Goal: Task Accomplishment & Management: Complete application form

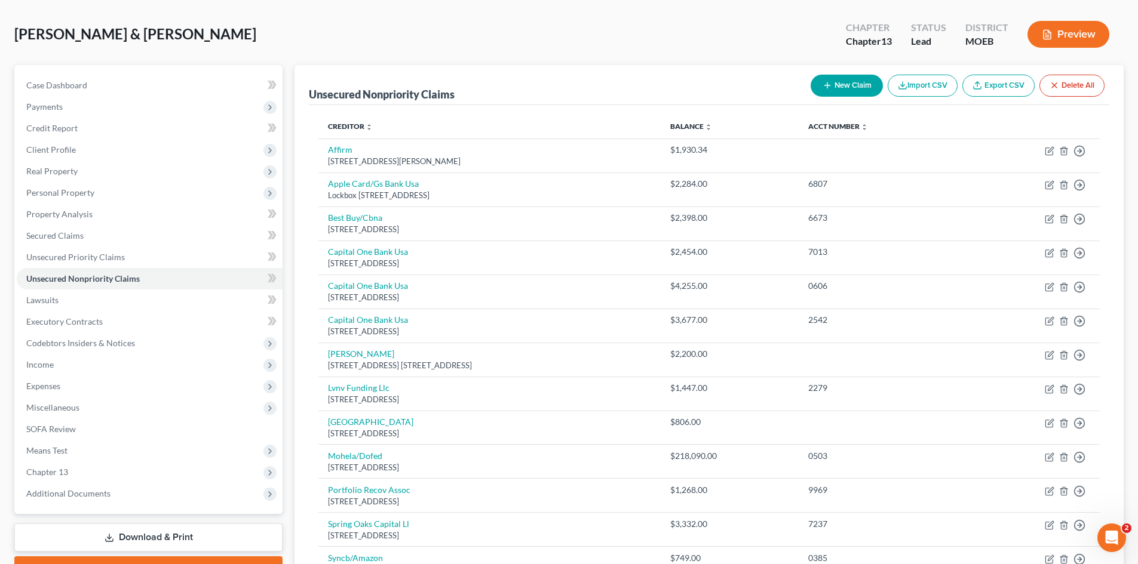
click at [118, 372] on span "Income" at bounding box center [150, 365] width 266 height 22
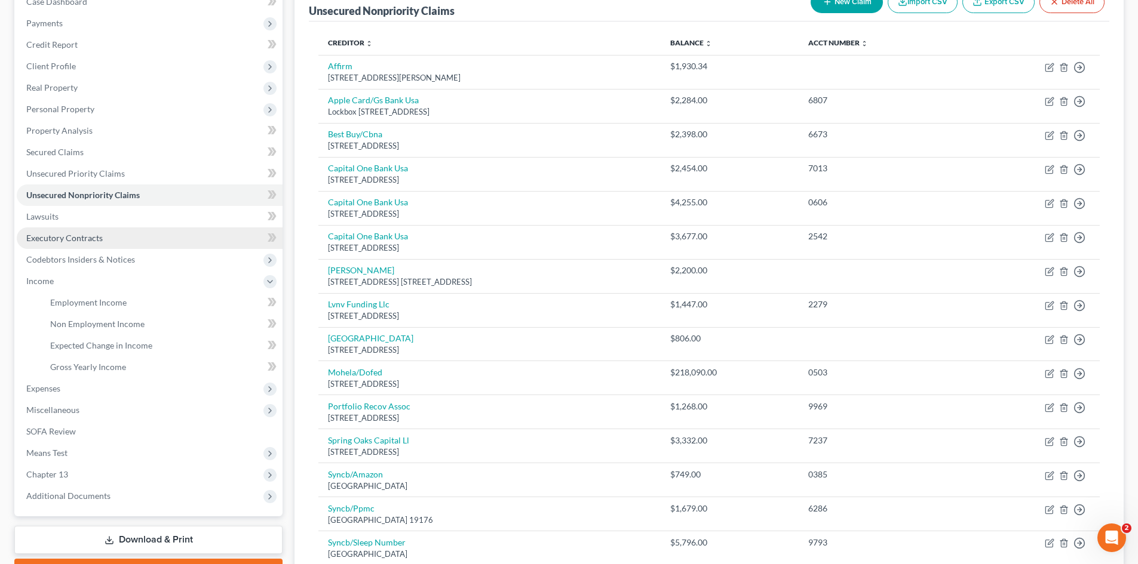
scroll to position [109, 0]
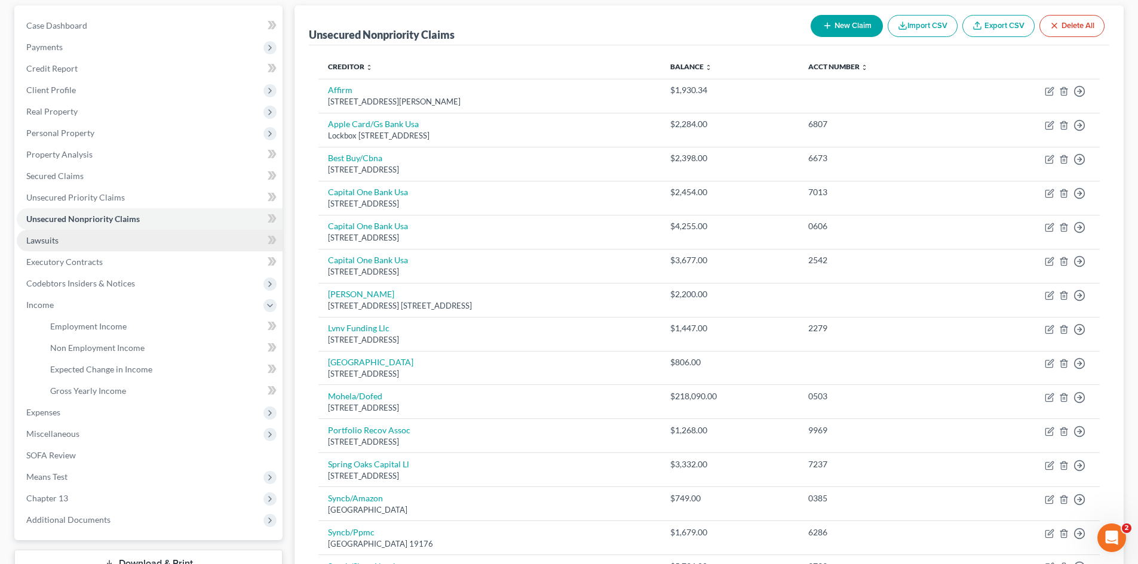
click at [48, 238] on span "Lawsuits" at bounding box center [42, 240] width 32 height 10
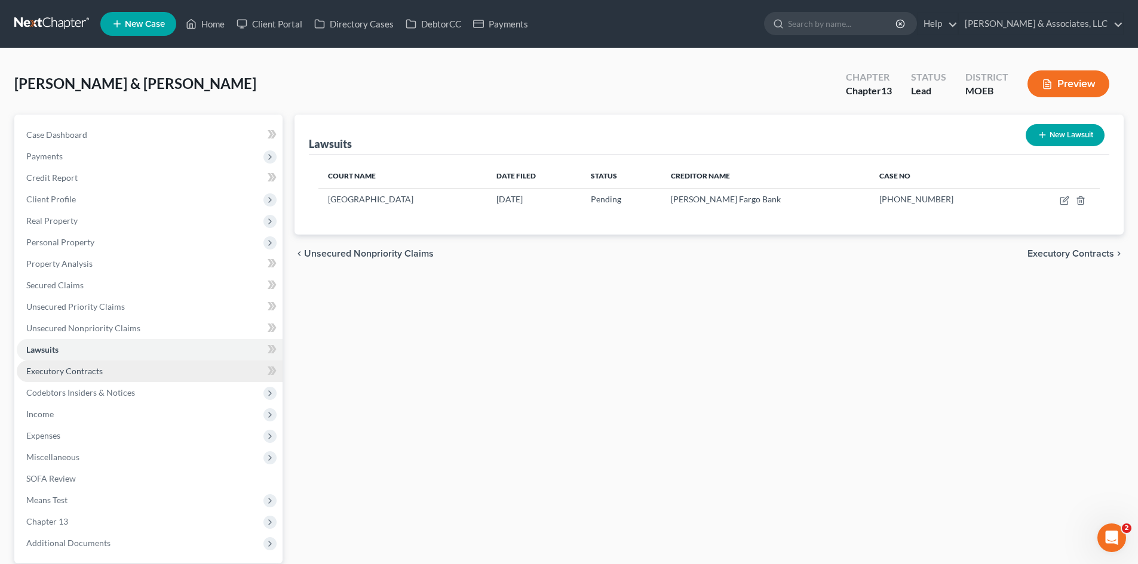
click at [47, 377] on link "Executory Contracts" at bounding box center [150, 372] width 266 height 22
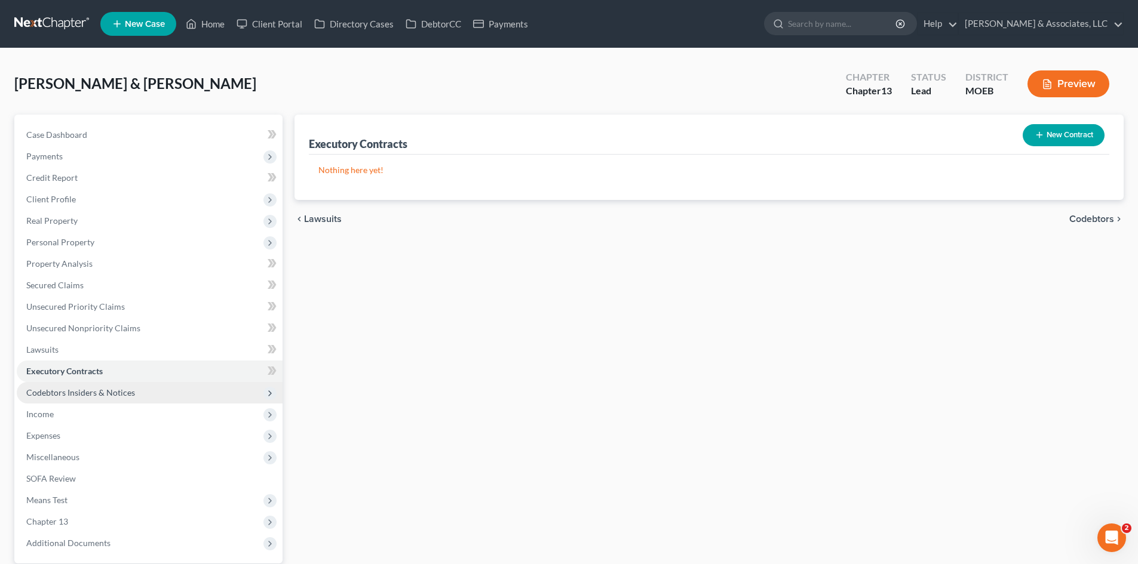
scroll to position [113, 0]
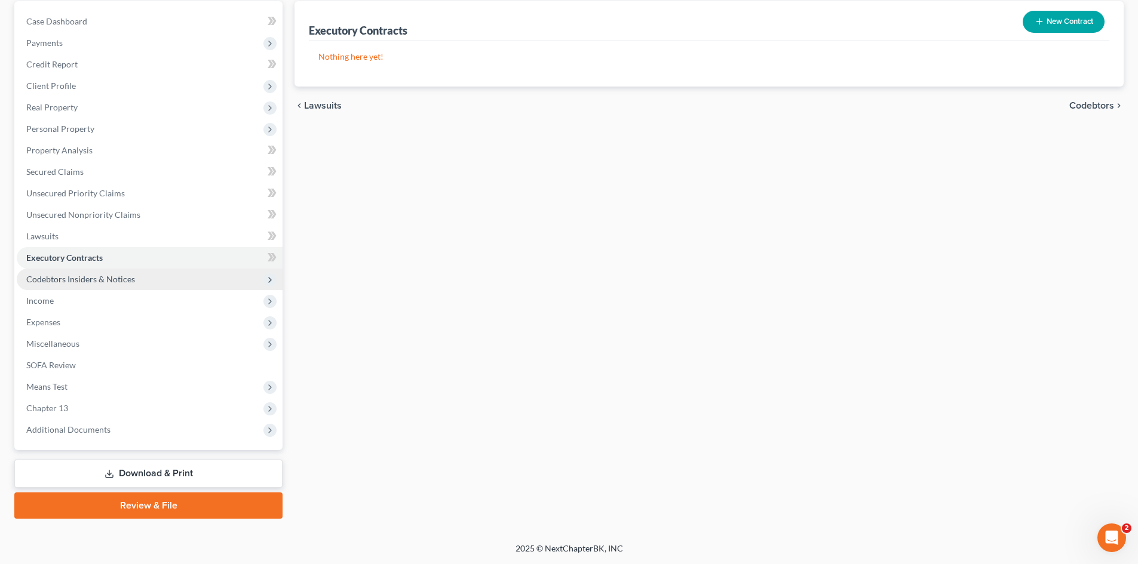
click at [103, 281] on span "Codebtors Insiders & Notices" at bounding box center [80, 279] width 109 height 10
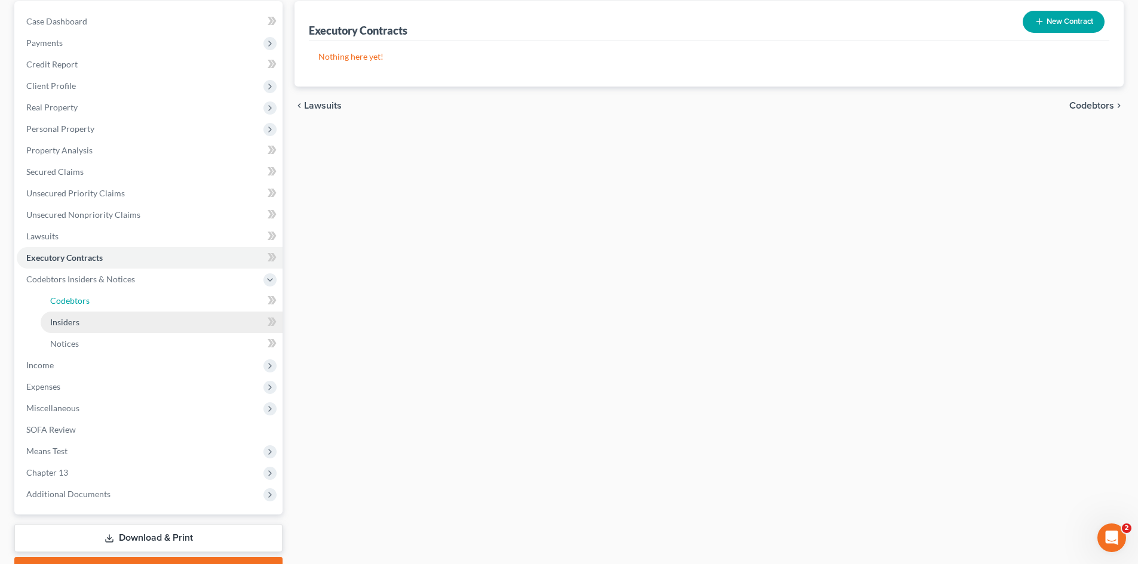
click at [75, 305] on span "Codebtors" at bounding box center [69, 301] width 39 height 10
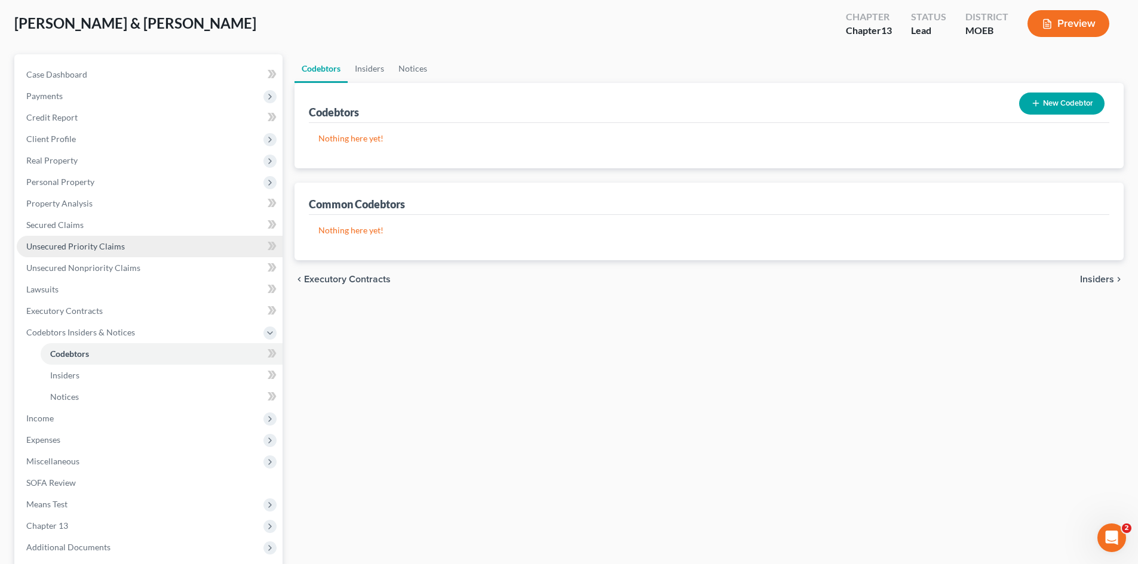
scroll to position [178, 0]
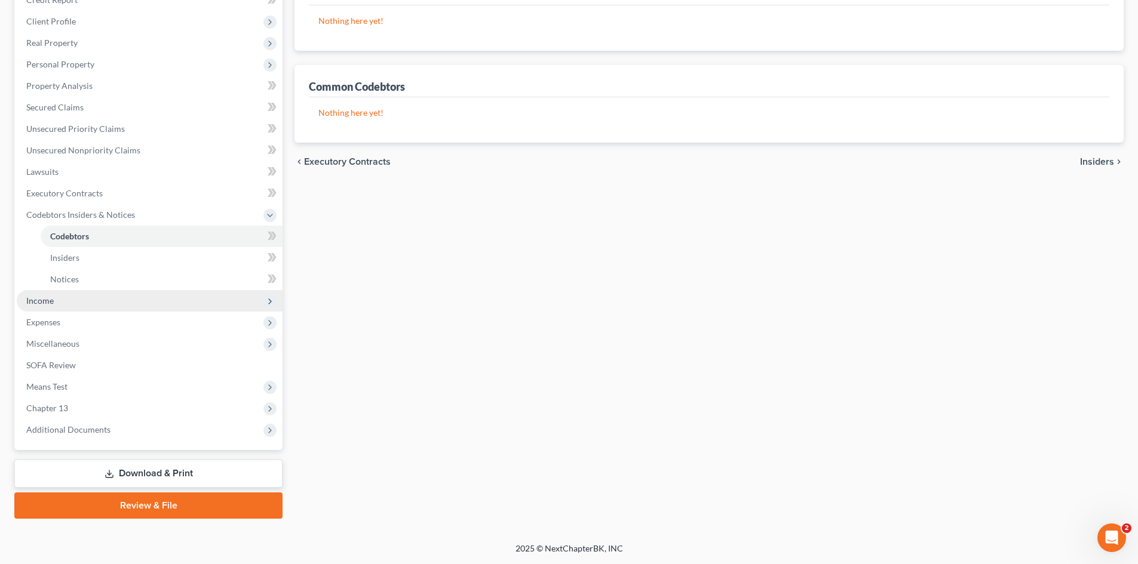
click at [46, 302] on span "Income" at bounding box center [39, 301] width 27 height 10
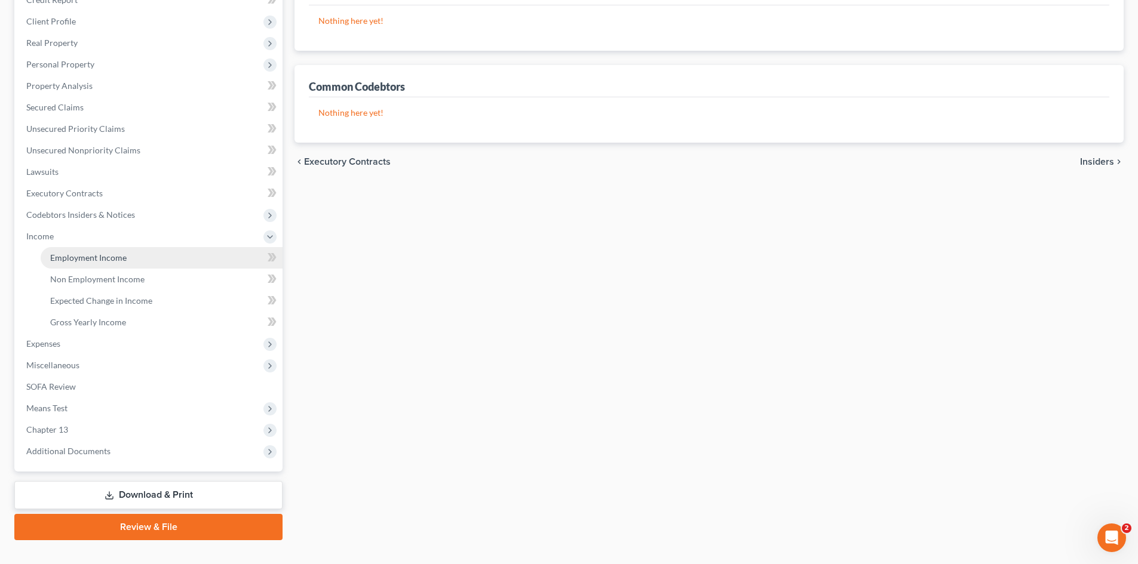
click at [67, 263] on link "Employment Income" at bounding box center [162, 258] width 242 height 22
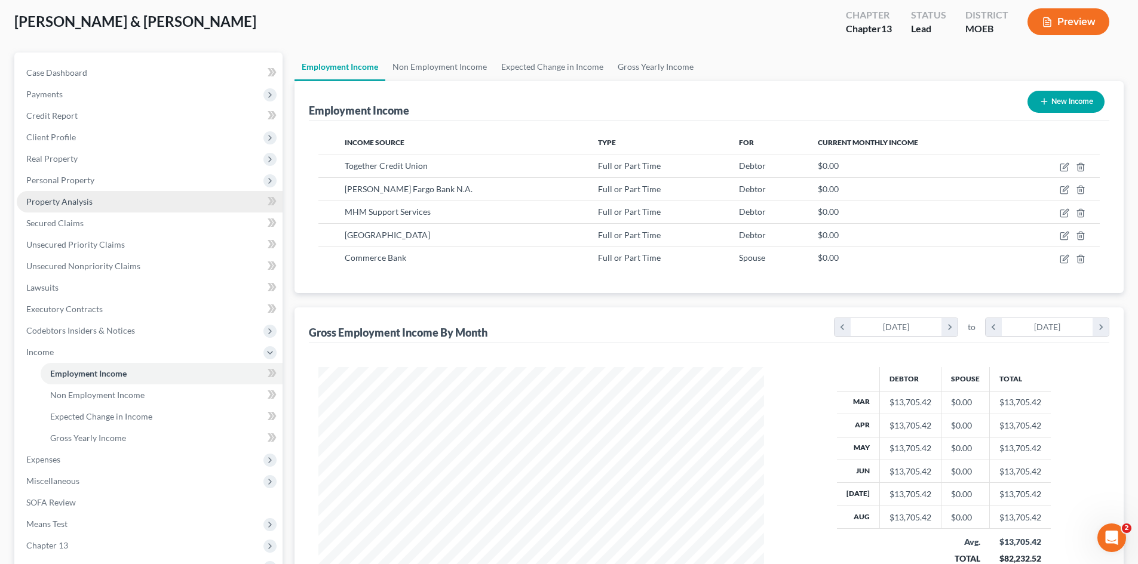
scroll to position [179, 0]
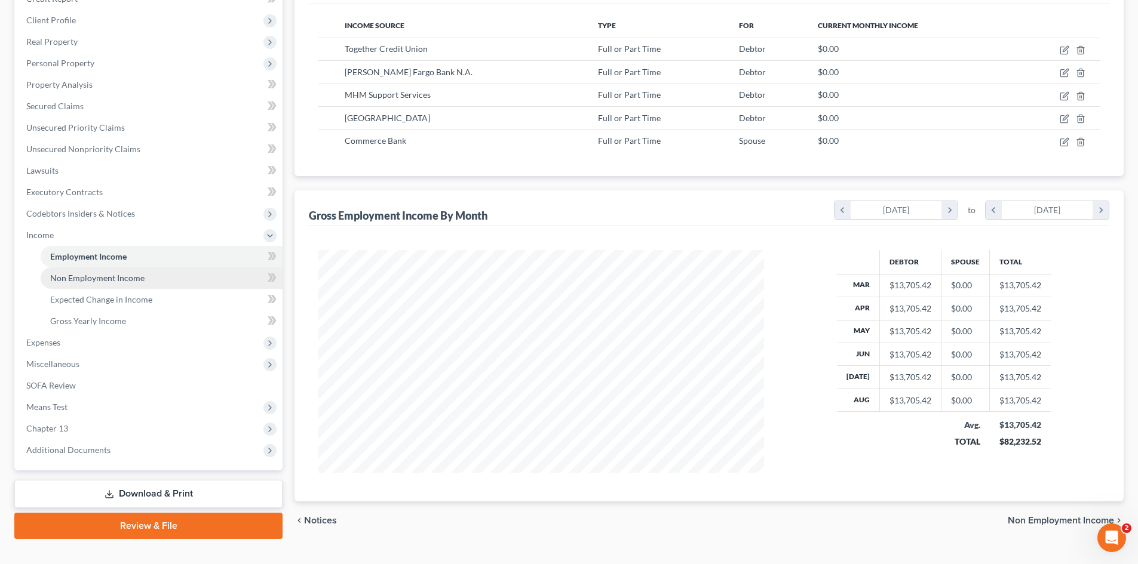
click at [118, 280] on span "Non Employment Income" at bounding box center [97, 278] width 94 height 10
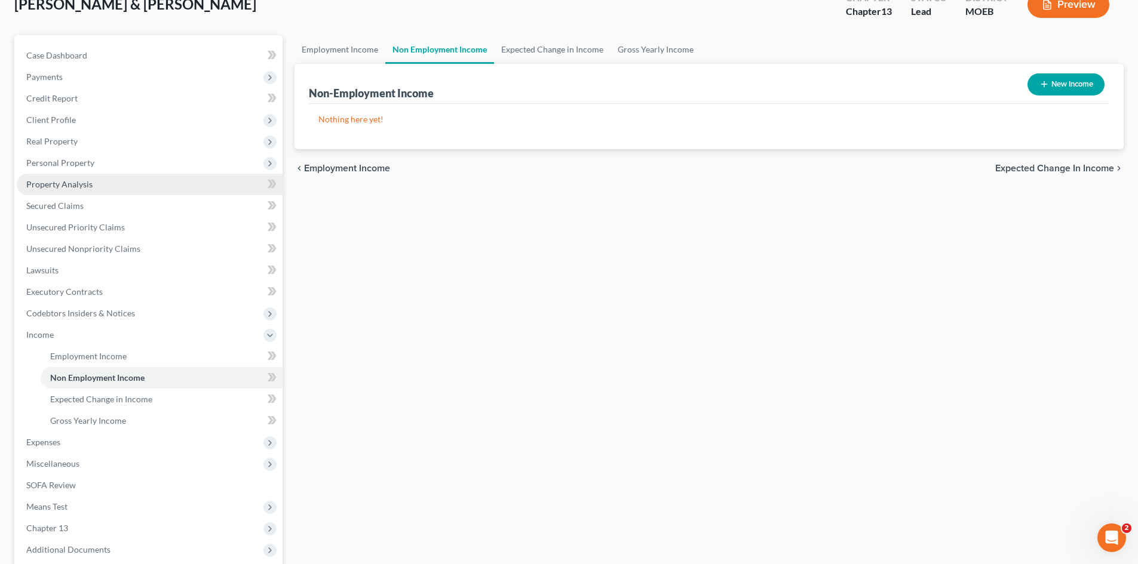
scroll to position [179, 0]
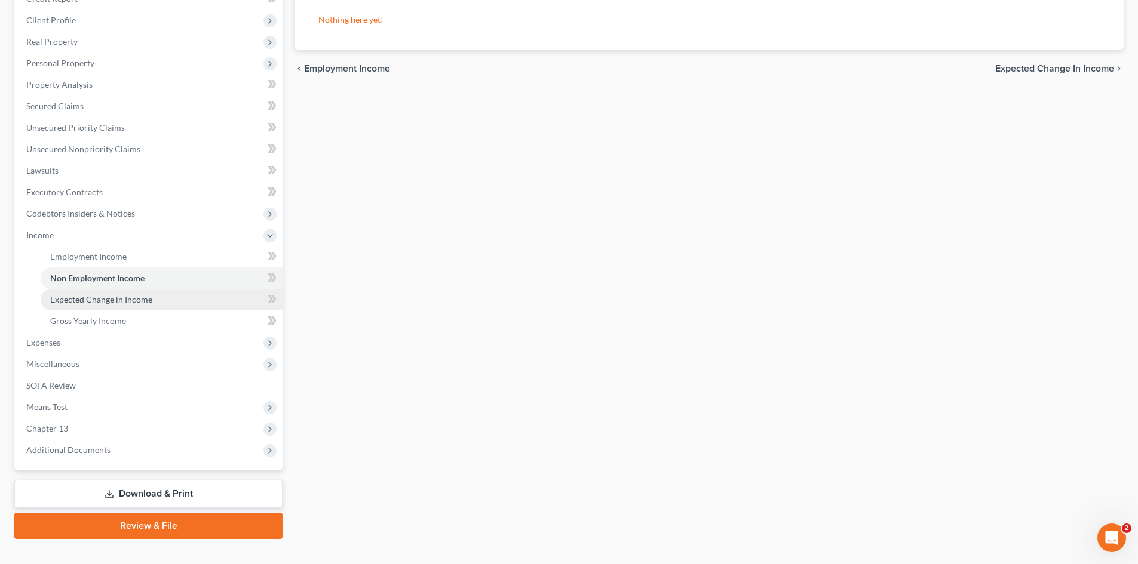
click at [121, 297] on span "Expected Change in Income" at bounding box center [101, 299] width 102 height 10
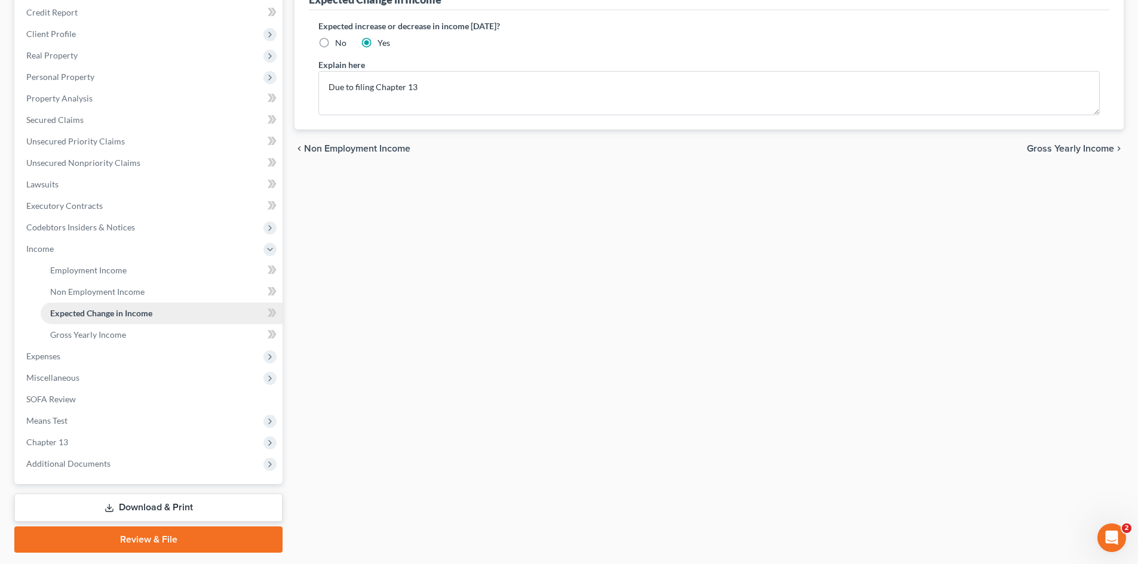
scroll to position [179, 0]
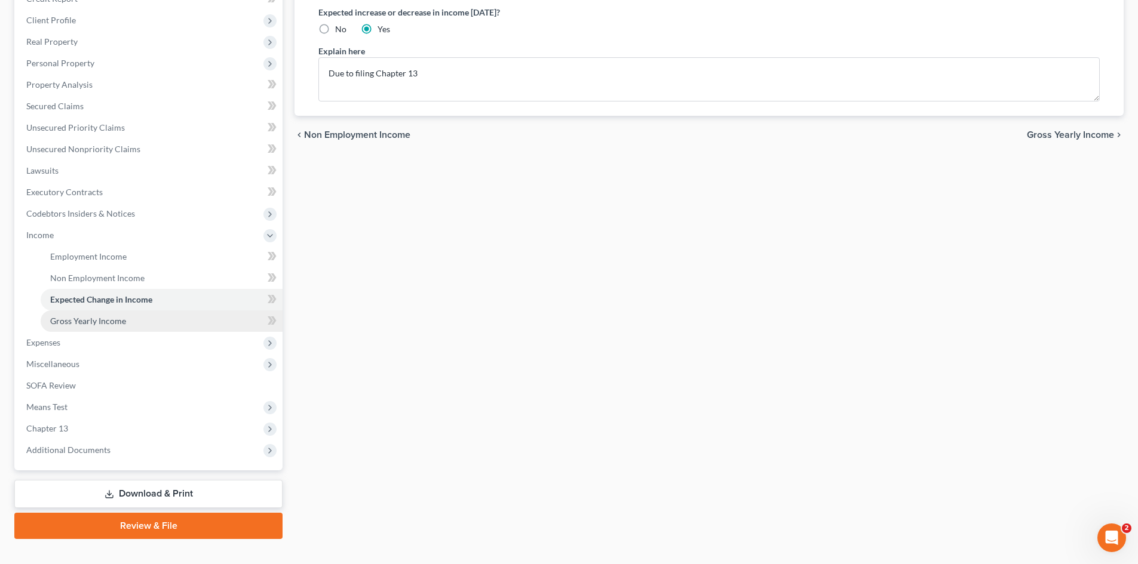
click at [115, 324] on span "Gross Yearly Income" at bounding box center [88, 321] width 76 height 10
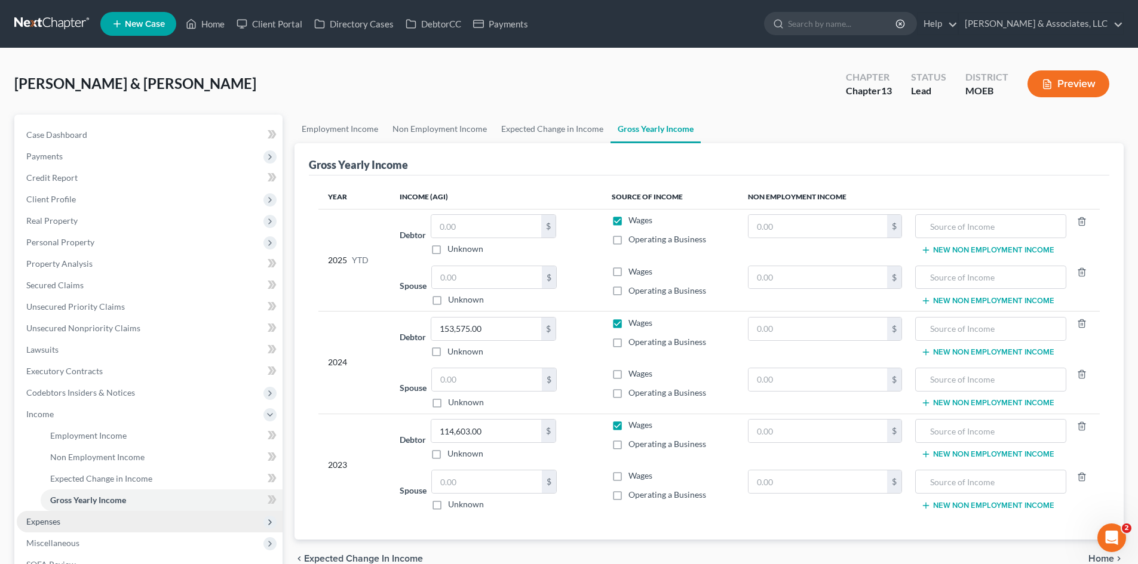
drag, startPoint x: 50, startPoint y: 525, endPoint x: 51, endPoint y: 519, distance: 6.2
click at [50, 525] on span "Expenses" at bounding box center [43, 522] width 34 height 10
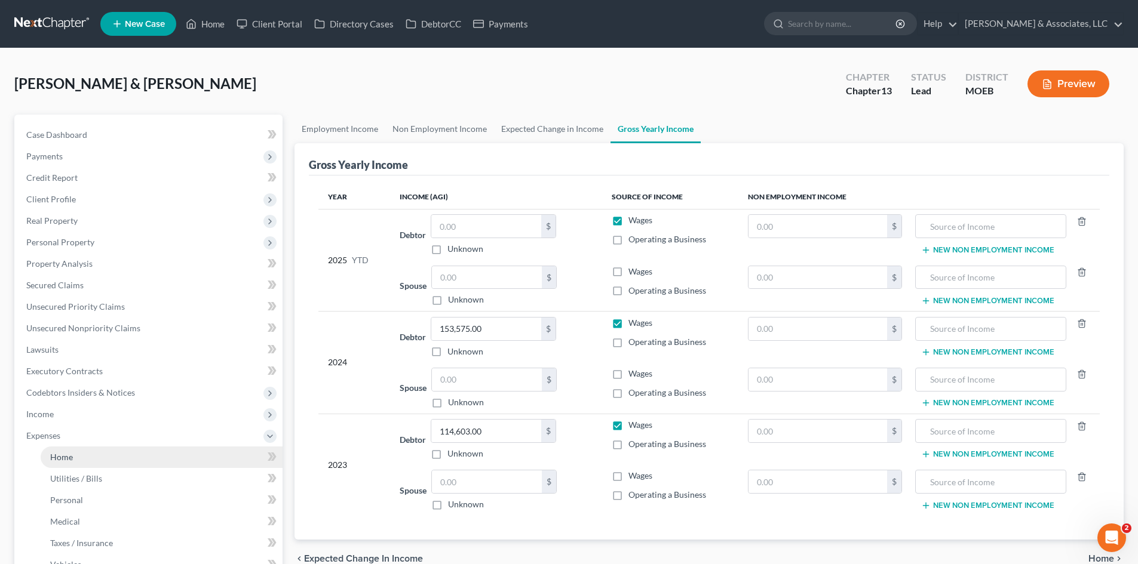
click at [69, 456] on span "Home" at bounding box center [61, 457] width 23 height 10
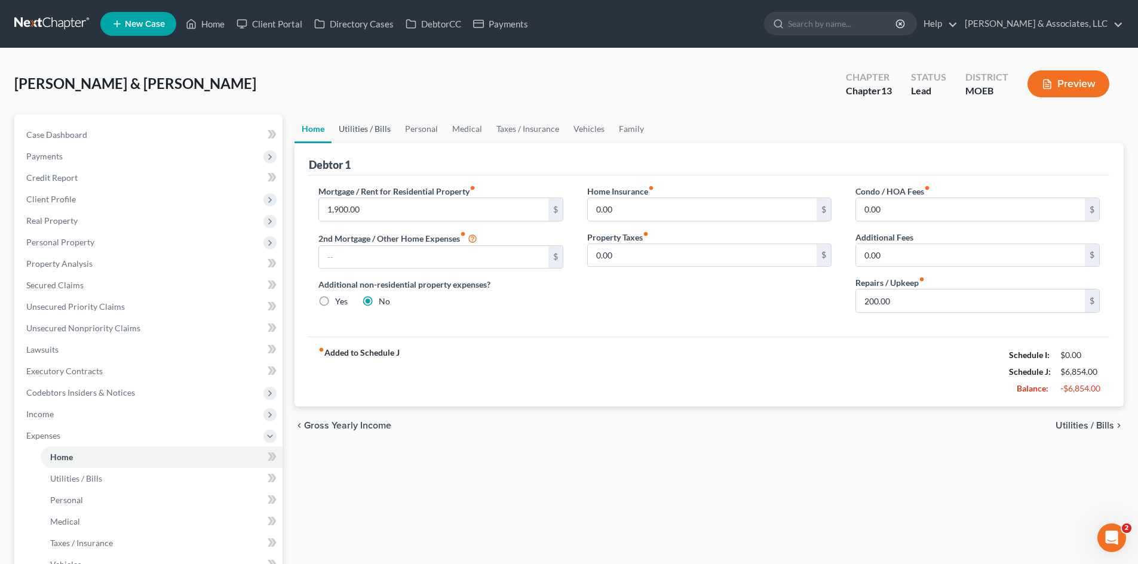
click at [365, 127] on link "Utilities / Bills" at bounding box center [365, 129] width 66 height 29
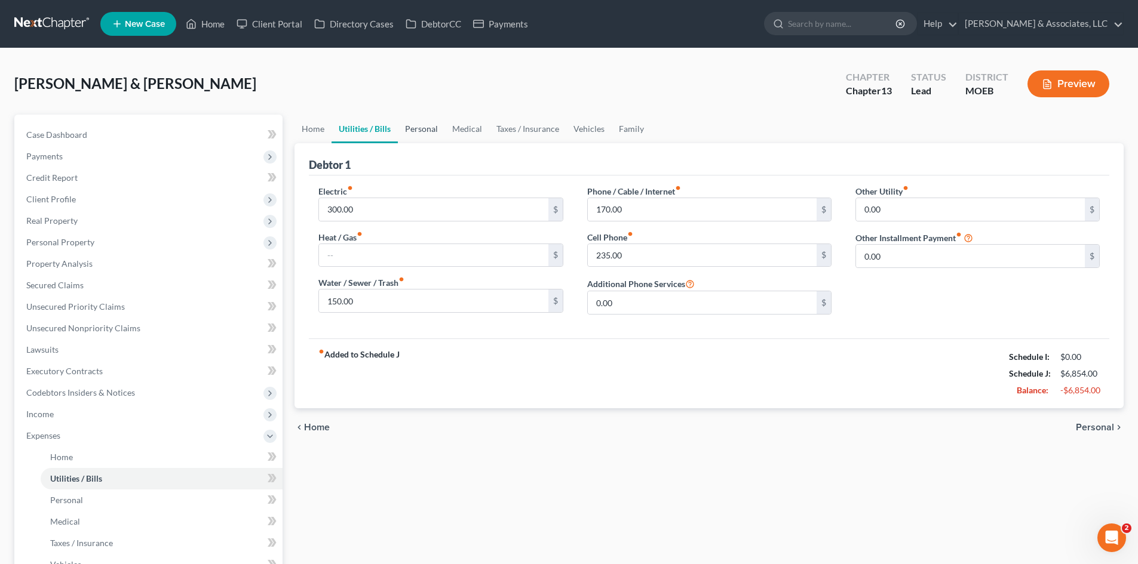
click at [419, 128] on link "Personal" at bounding box center [421, 129] width 47 height 29
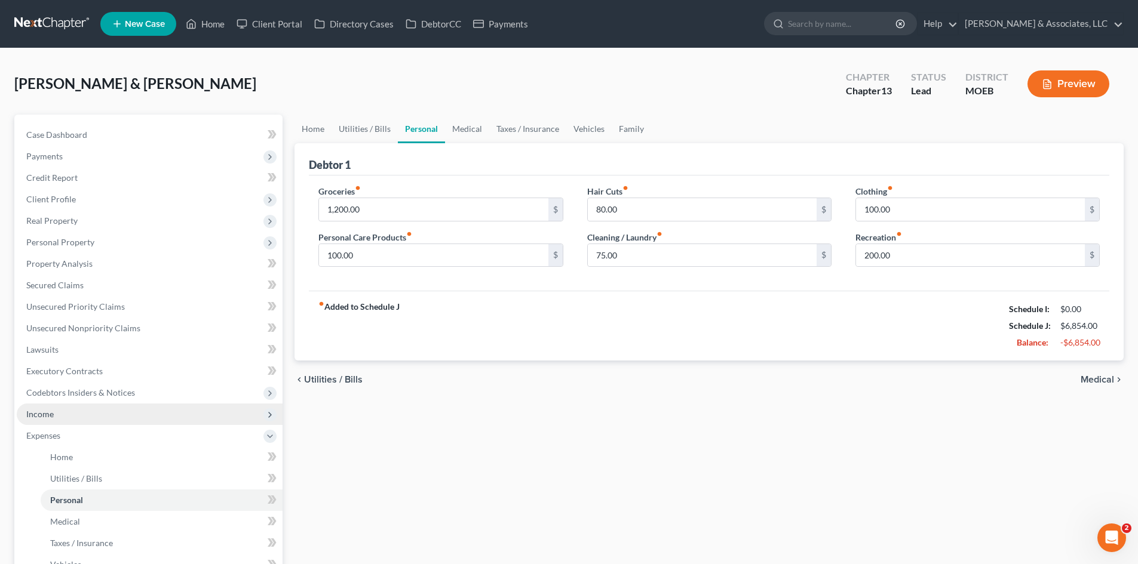
click at [43, 413] on span "Income" at bounding box center [39, 414] width 27 height 10
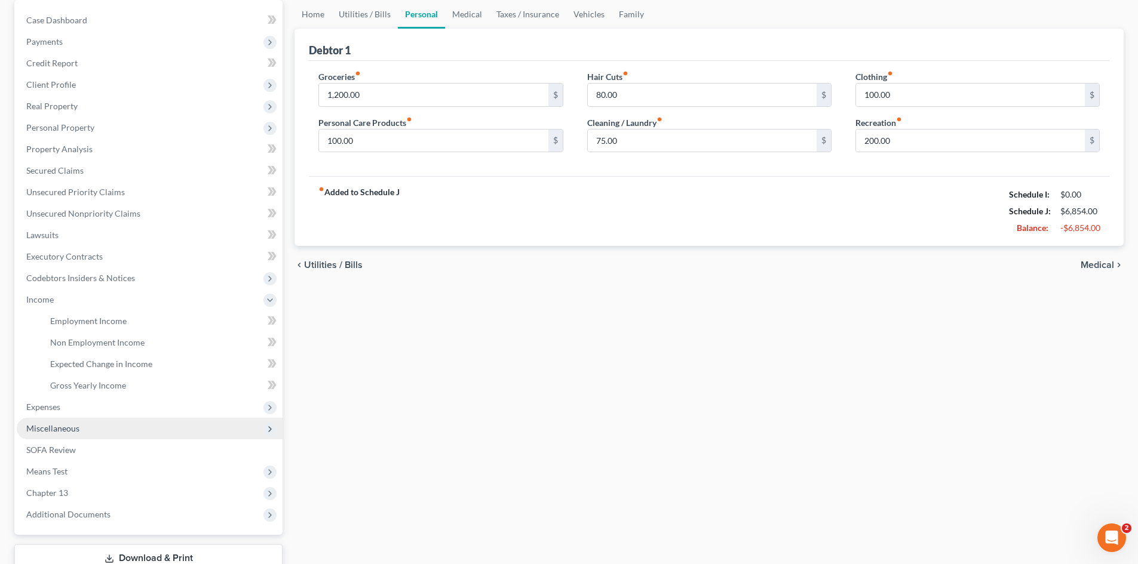
scroll to position [119, 0]
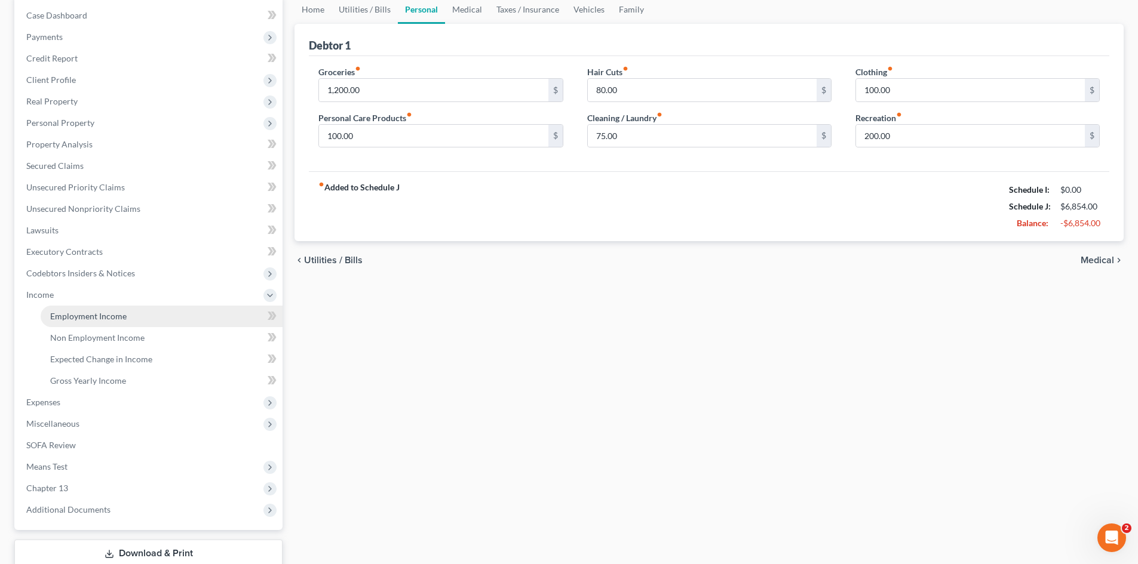
click at [137, 318] on link "Employment Income" at bounding box center [162, 317] width 242 height 22
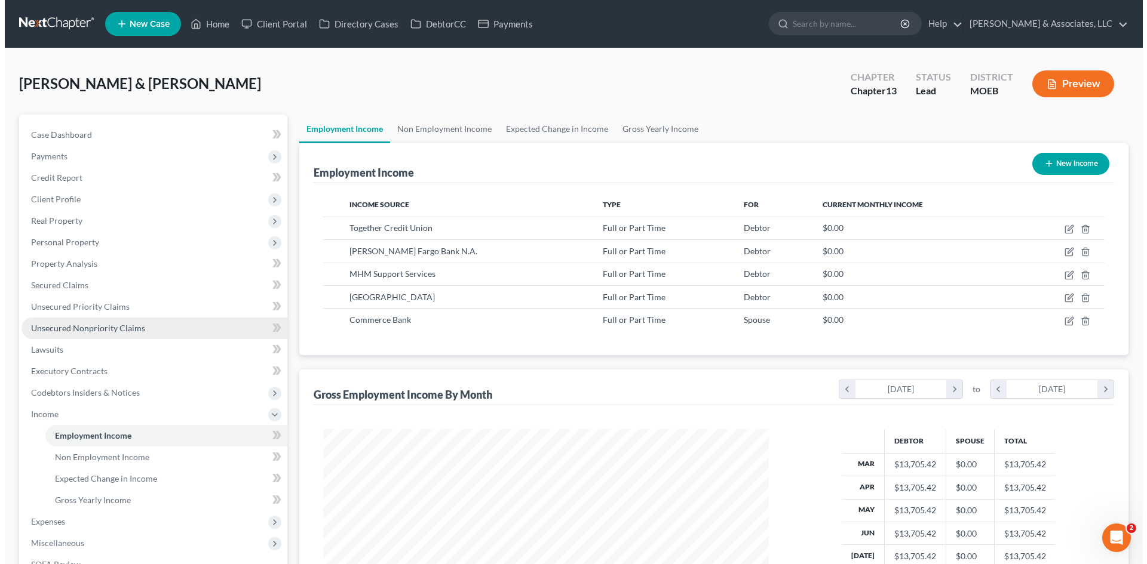
scroll to position [223, 469]
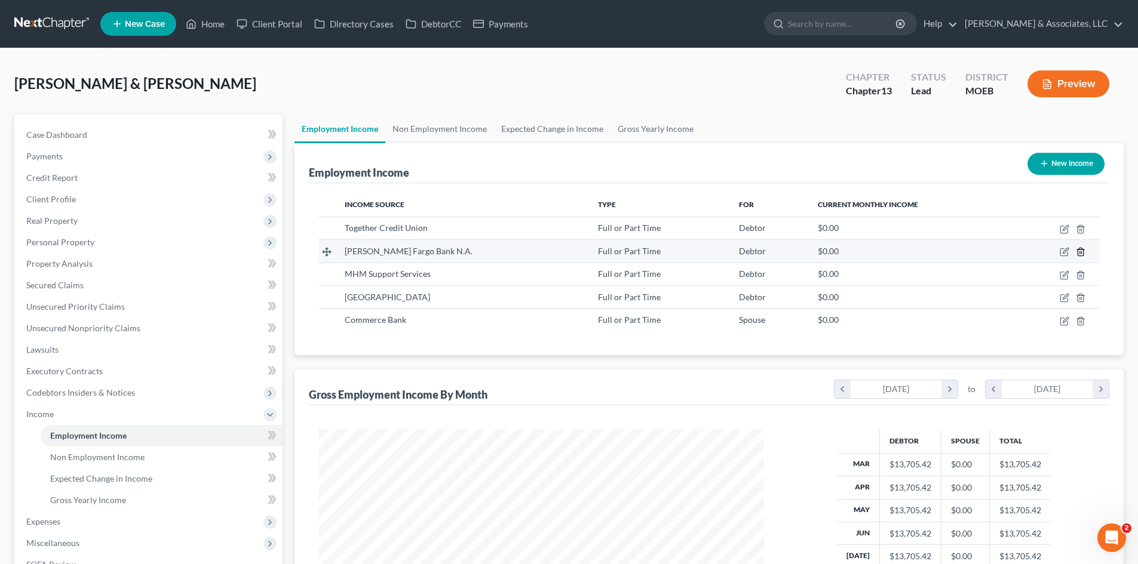
click at [1081, 251] on icon "button" at bounding box center [1081, 252] width 10 height 10
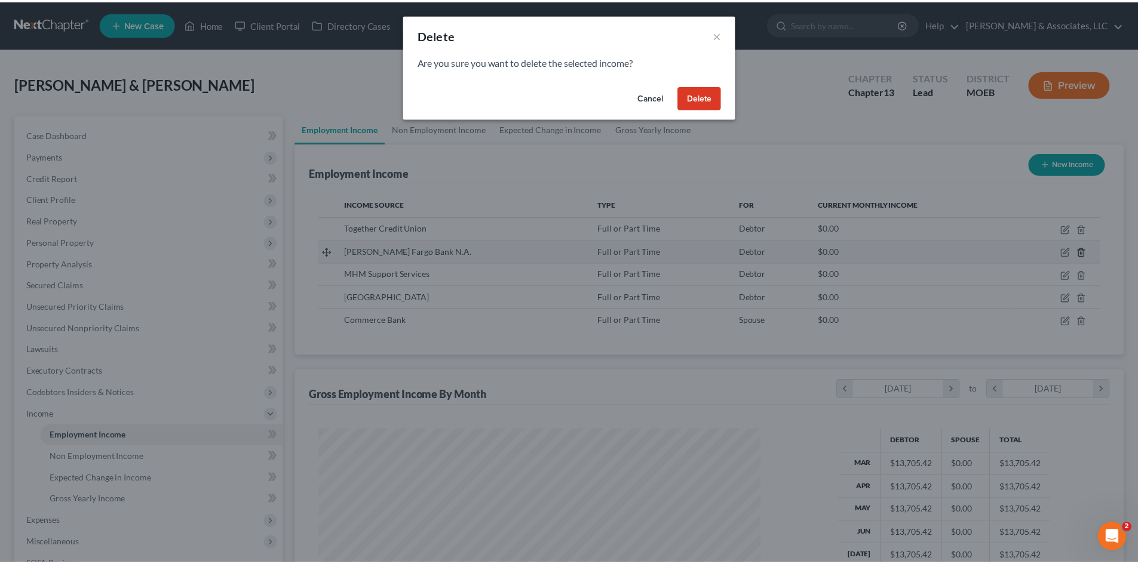
scroll to position [225, 474]
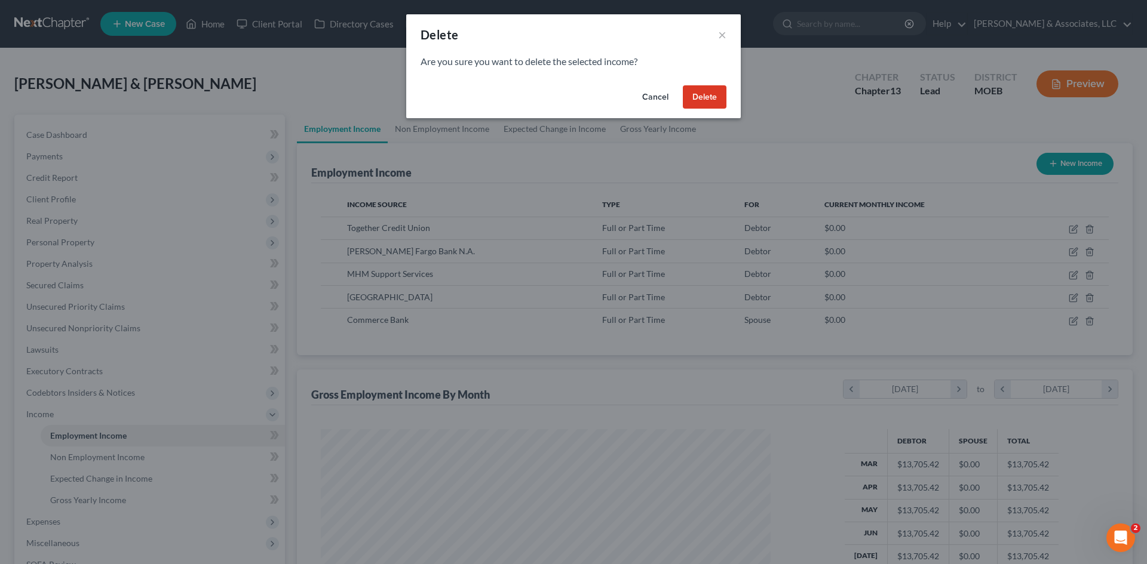
click at [711, 97] on button "Delete" at bounding box center [705, 97] width 44 height 24
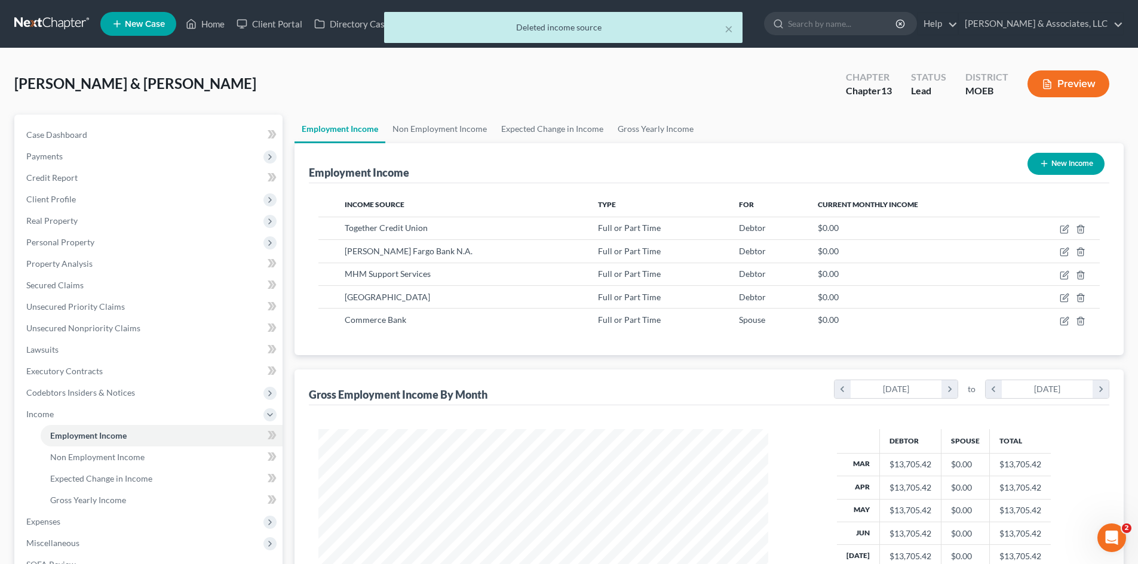
scroll to position [597084, 596837]
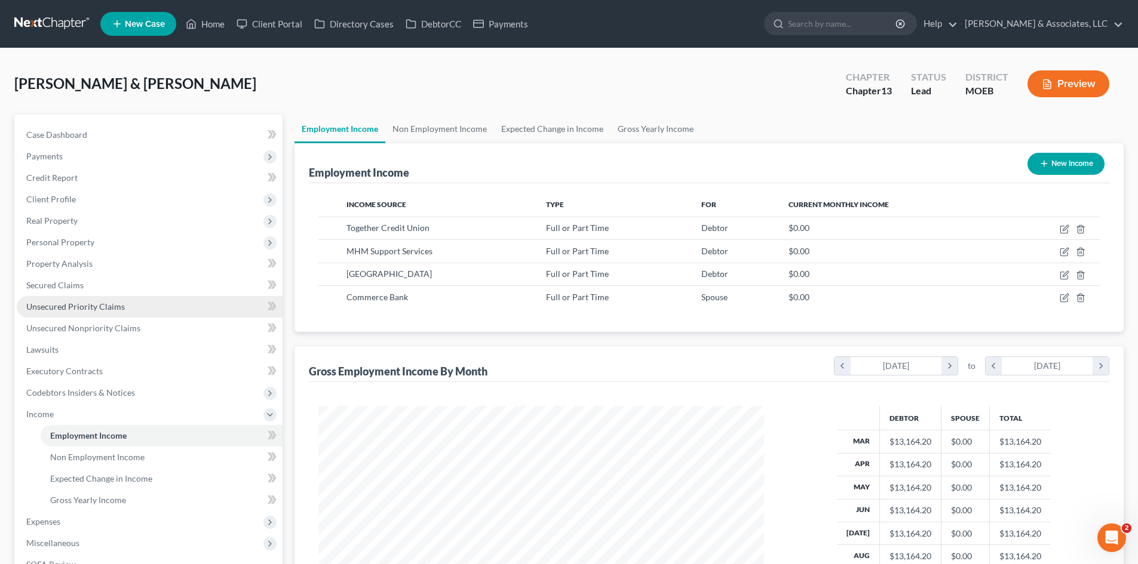
drag, startPoint x: 70, startPoint y: 305, endPoint x: 78, endPoint y: 309, distance: 9.1
click at [70, 305] on span "Unsecured Priority Claims" at bounding box center [75, 307] width 99 height 10
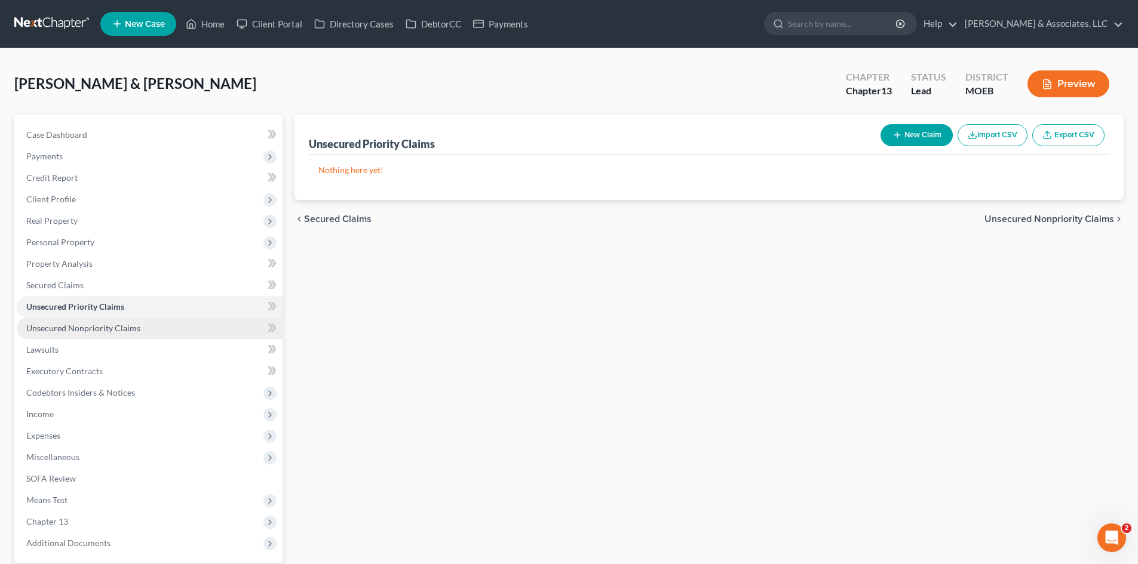
click at [72, 329] on span "Unsecured Nonpriority Claims" at bounding box center [83, 328] width 114 height 10
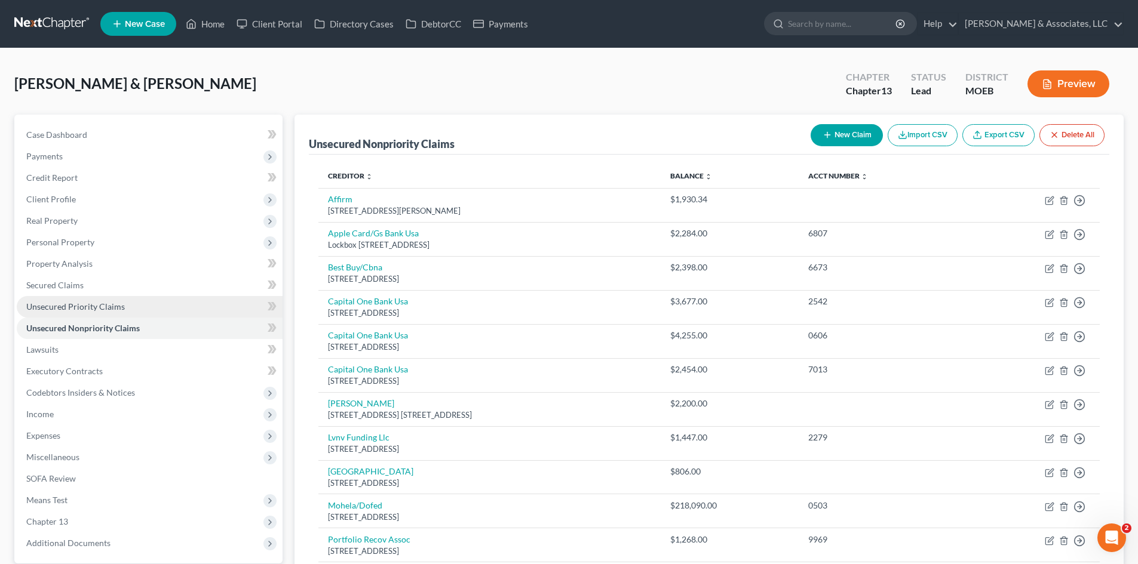
click at [79, 302] on span "Unsecured Priority Claims" at bounding box center [75, 307] width 99 height 10
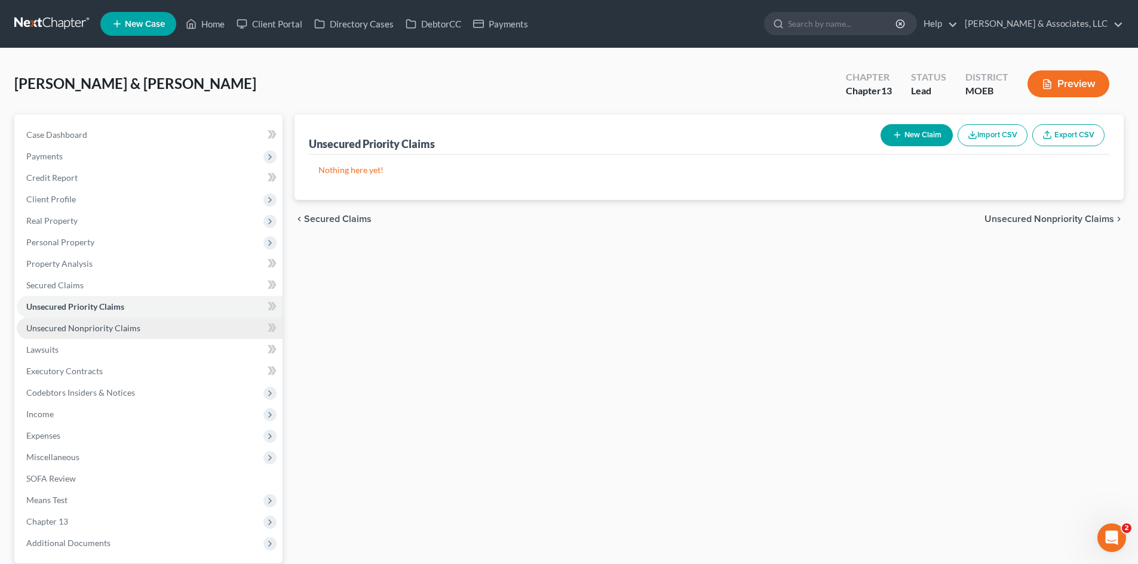
click at [68, 326] on span "Unsecured Nonpriority Claims" at bounding box center [83, 328] width 114 height 10
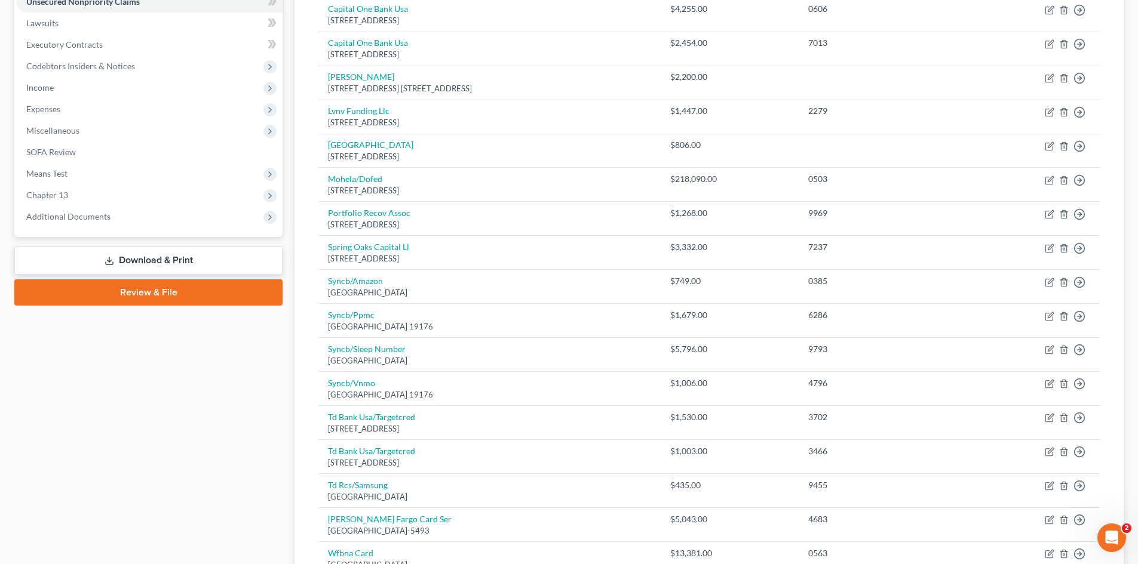
scroll to position [288, 0]
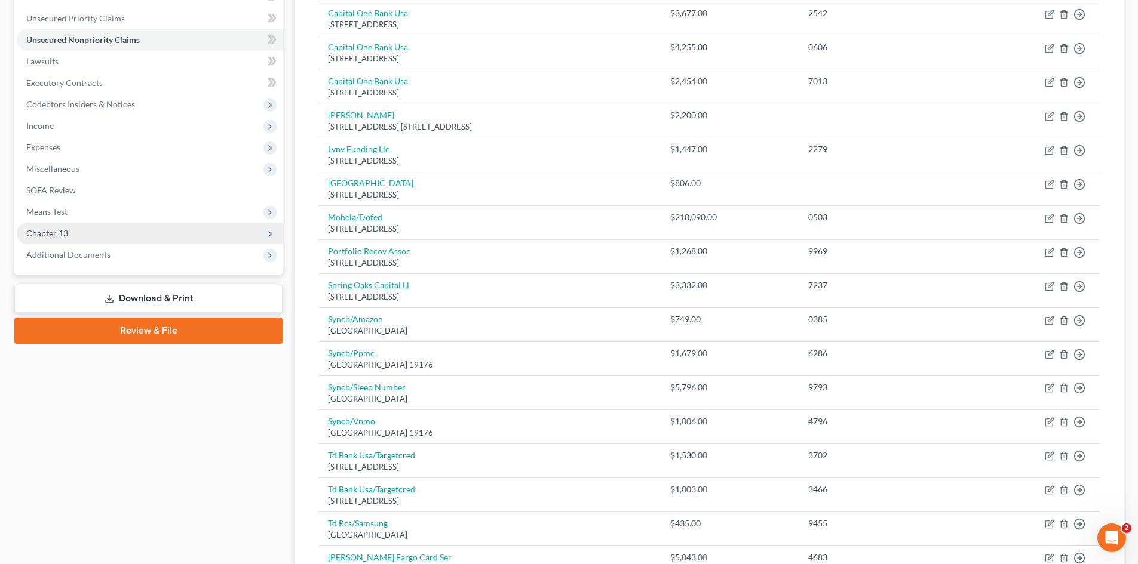
click at [48, 234] on span "Chapter 13" at bounding box center [47, 233] width 42 height 10
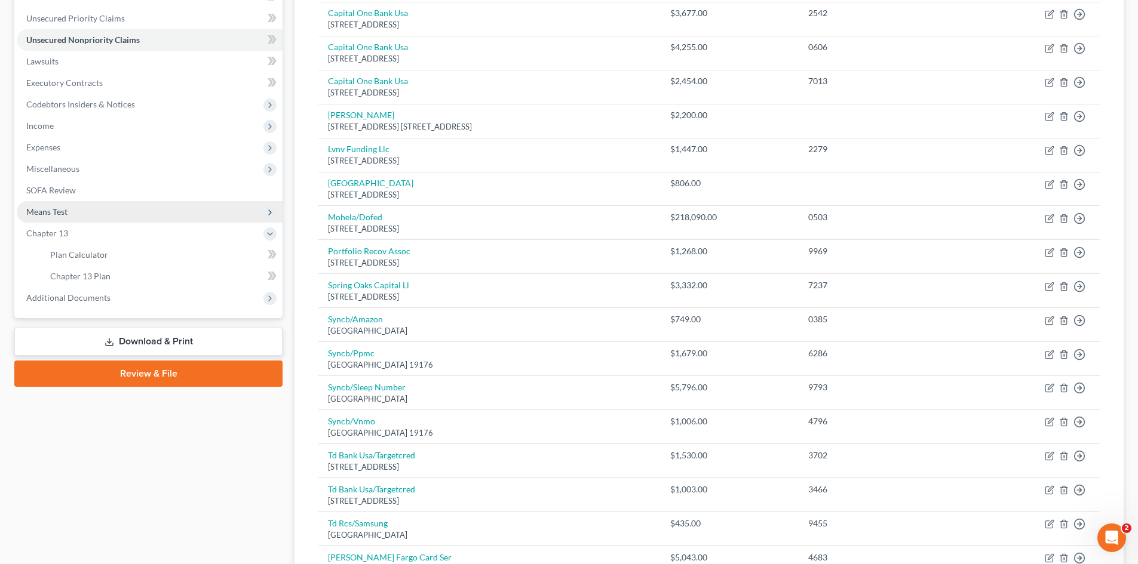
click at [56, 213] on span "Means Test" at bounding box center [46, 212] width 41 height 10
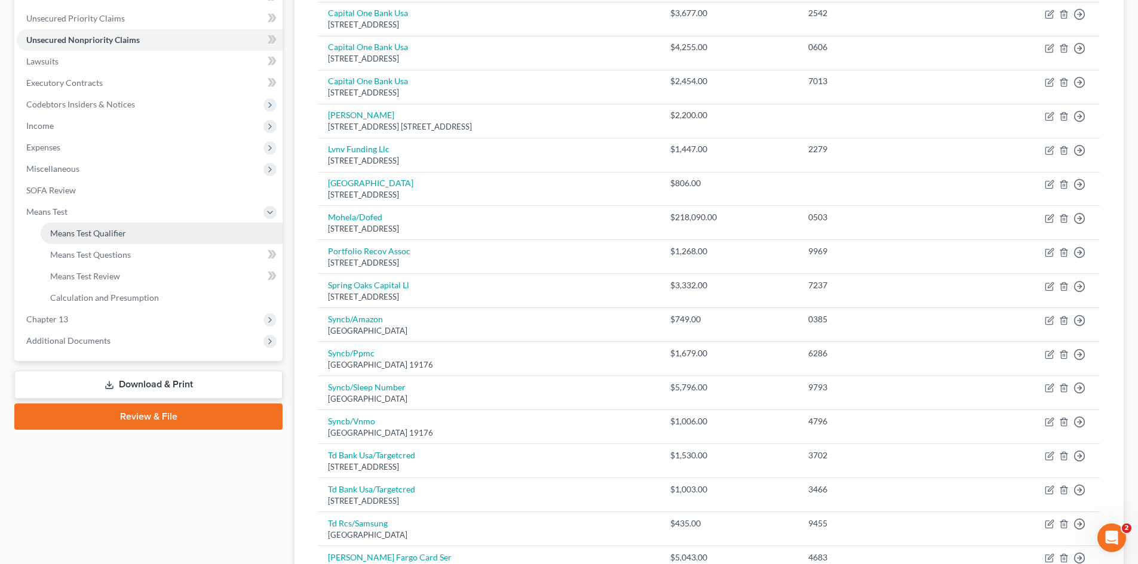
click at [113, 240] on link "Means Test Qualifier" at bounding box center [162, 234] width 242 height 22
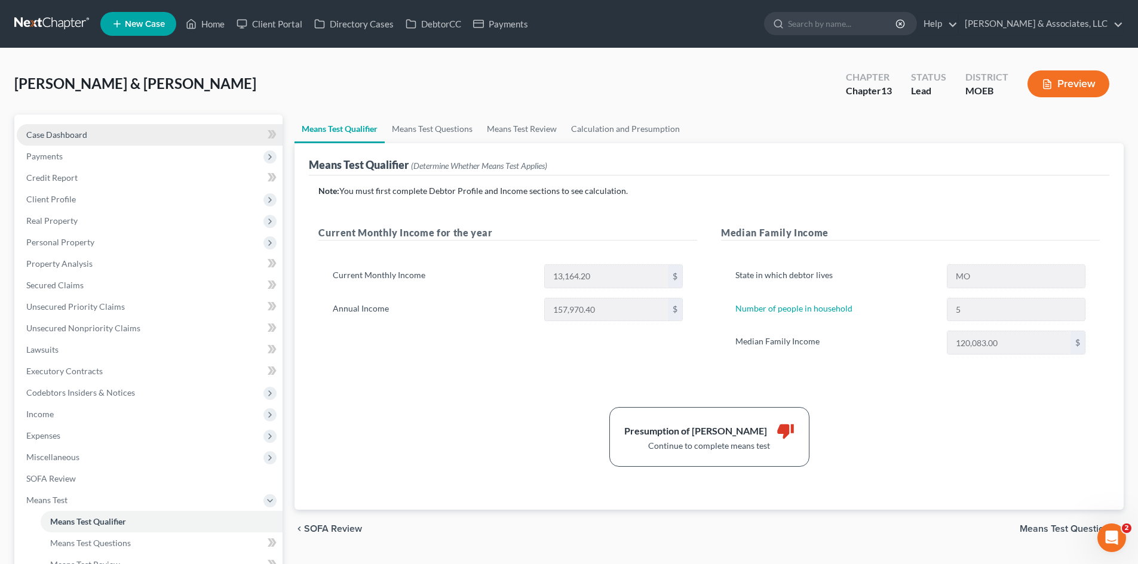
click at [69, 136] on span "Case Dashboard" at bounding box center [56, 135] width 61 height 10
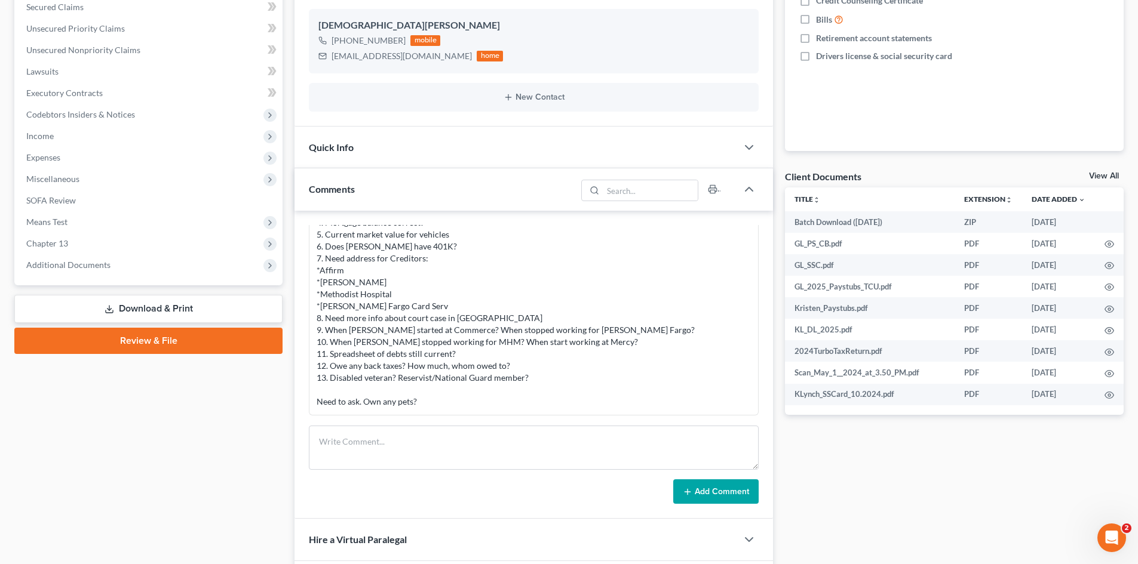
scroll to position [358, 0]
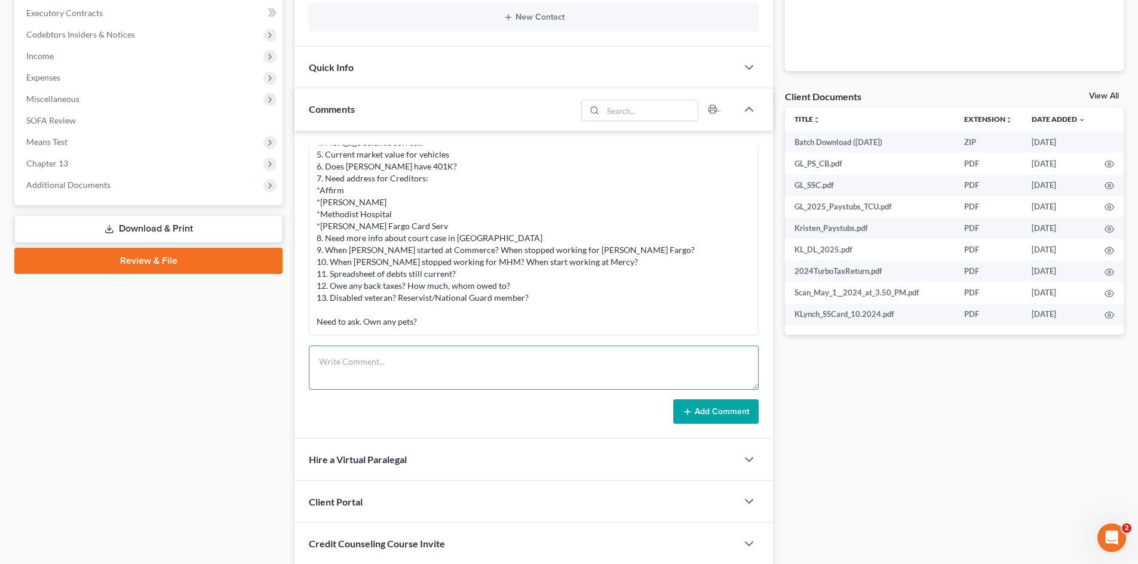
click at [392, 354] on textarea at bounding box center [534, 368] width 450 height 44
click at [413, 373] on textarea "ST" at bounding box center [534, 368] width 450 height 44
drag, startPoint x: 376, startPoint y: 379, endPoint x: 367, endPoint y: 383, distance: 9.3
click at [376, 379] on textarea "STILL NEEDED as of [DATE] 1." at bounding box center [534, 368] width 450 height 44
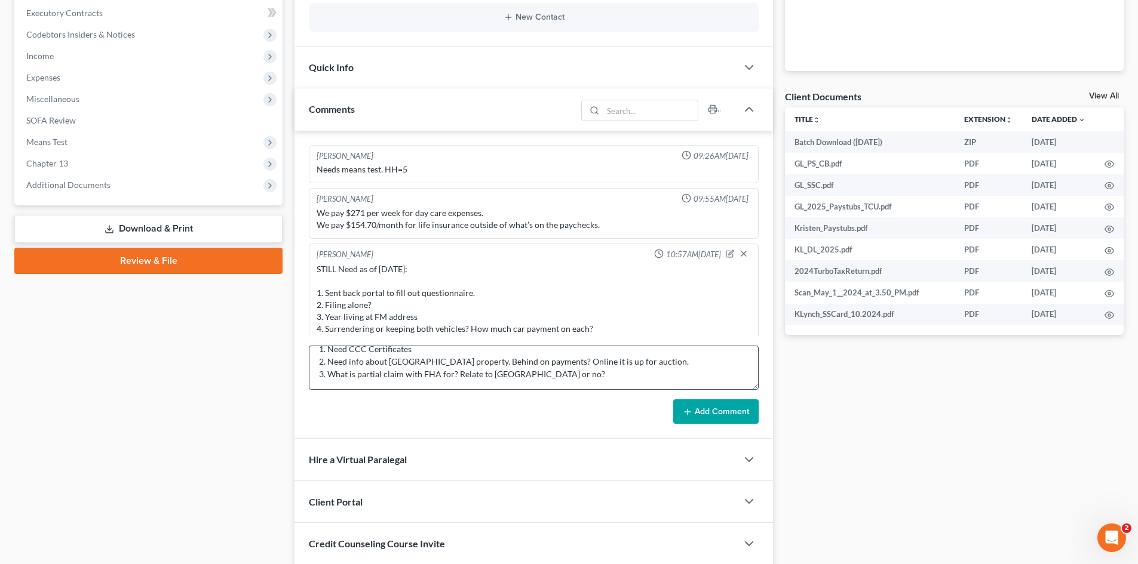
scroll to position [50, 0]
drag, startPoint x: 588, startPoint y: 362, endPoint x: 1061, endPoint y: 20, distance: 584.4
click at [588, 362] on textarea "STILL NEEDED as of [DATE] 1. Need CCC Certificates 2. Need info about [GEOGRAPH…" at bounding box center [534, 368] width 450 height 44
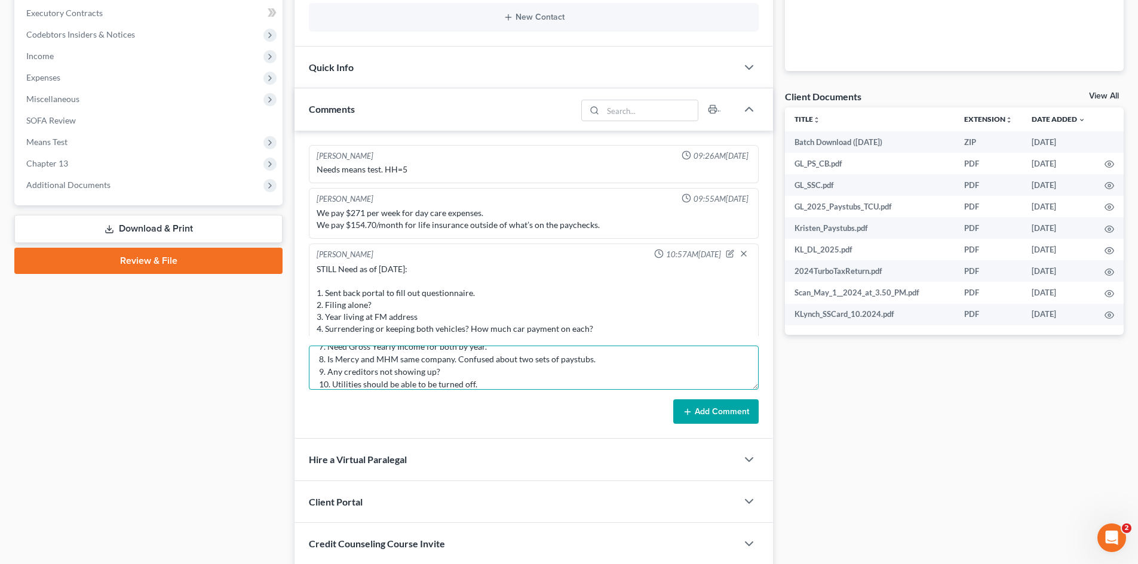
scroll to position [128, 0]
type textarea "STILL NEEDED as of [DATE] 1. Need CCC Certificates 2. Need info about [GEOGRAPH…"
click at [715, 410] on button "Add Comment" at bounding box center [715, 412] width 85 height 25
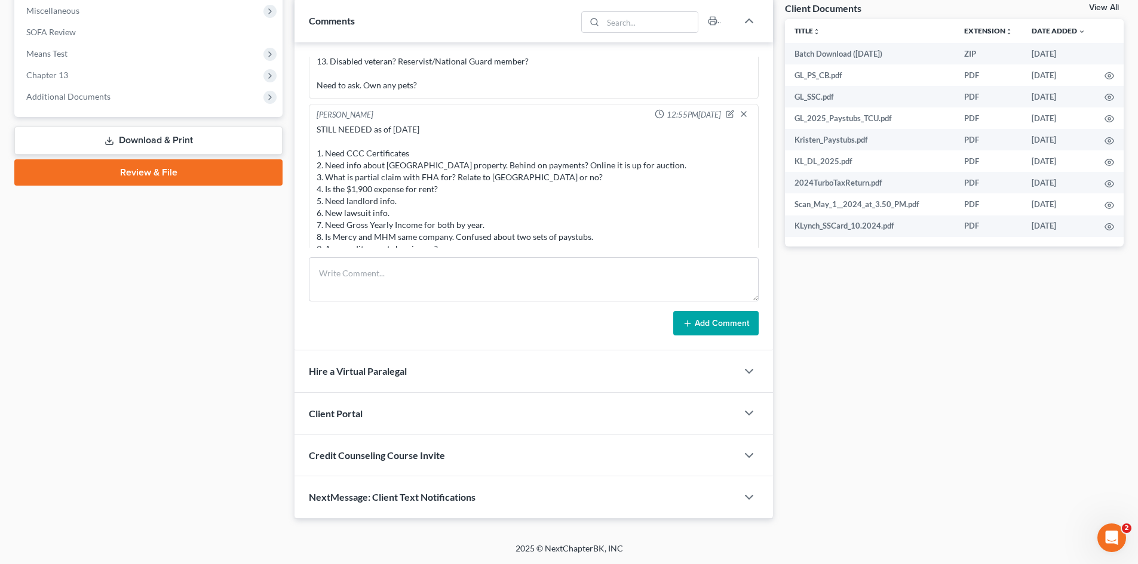
scroll to position [1754, 0]
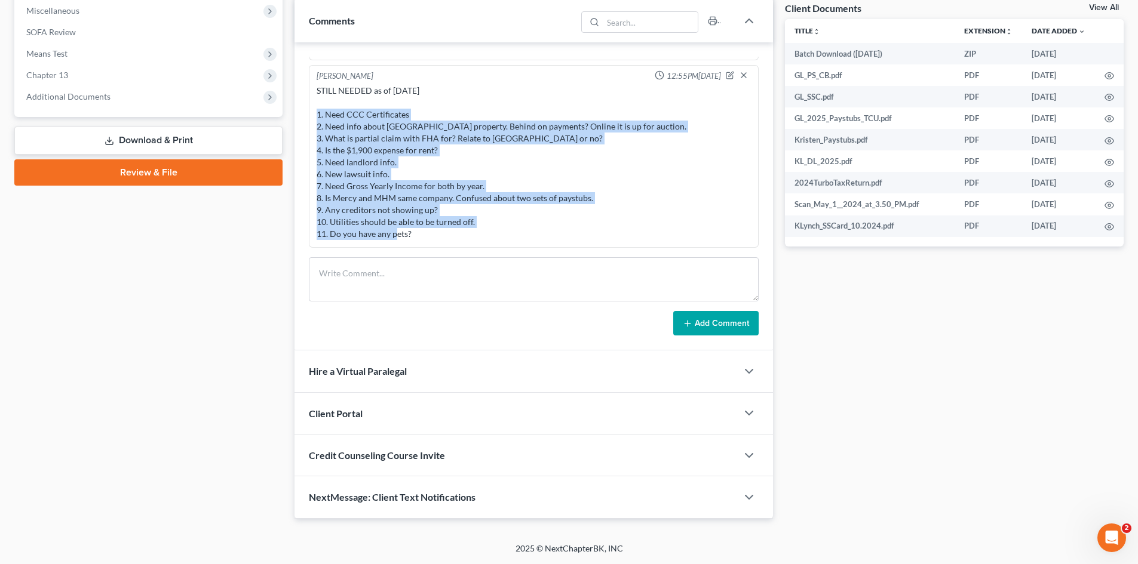
drag, startPoint x: 413, startPoint y: 236, endPoint x: 315, endPoint y: 115, distance: 155.0
click at [315, 115] on div "STILL NEEDED as of [DATE] 1. Need CCC Certificates 2. Need info about [GEOGRAPH…" at bounding box center [533, 162] width 439 height 160
copy div "1. Need CCC Certificates 2. Need info about [GEOGRAPHIC_DATA] property. Behind …"
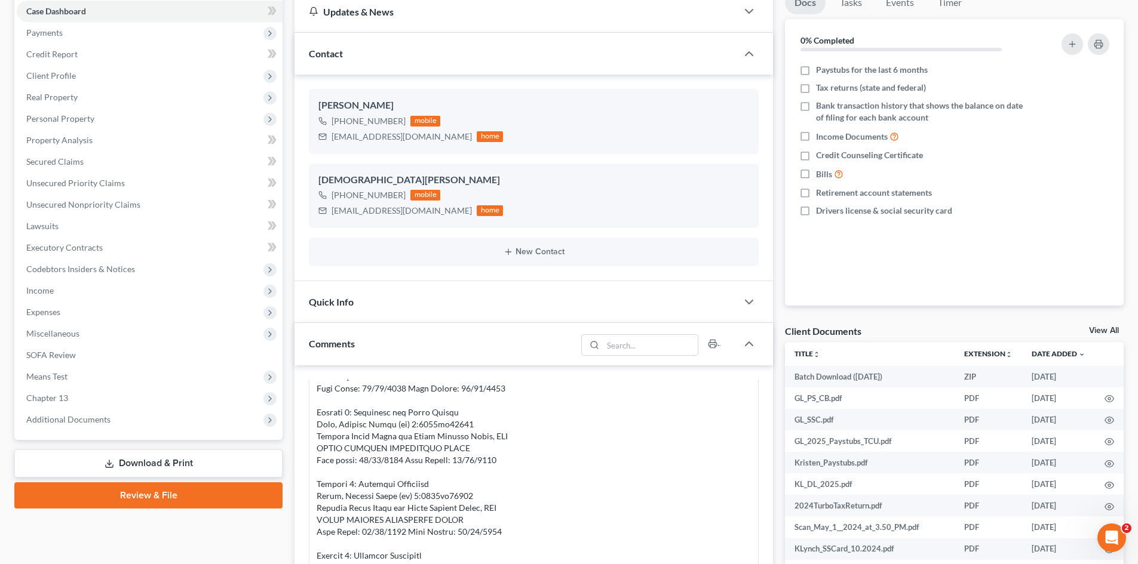
scroll to position [0, 0]
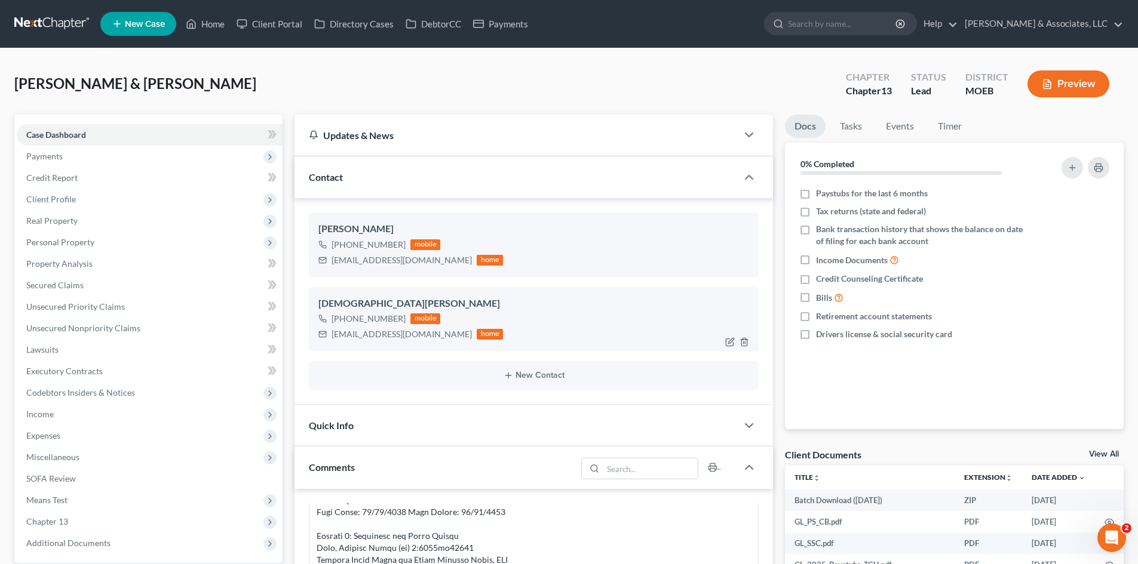
drag, startPoint x: 400, startPoint y: 320, endPoint x: 345, endPoint y: 323, distance: 55.0
click at [345, 323] on div "[PHONE_NUMBER]" at bounding box center [369, 319] width 74 height 12
copy div "314) 520-7171"
click at [875, 25] on input "search" at bounding box center [842, 24] width 109 height 22
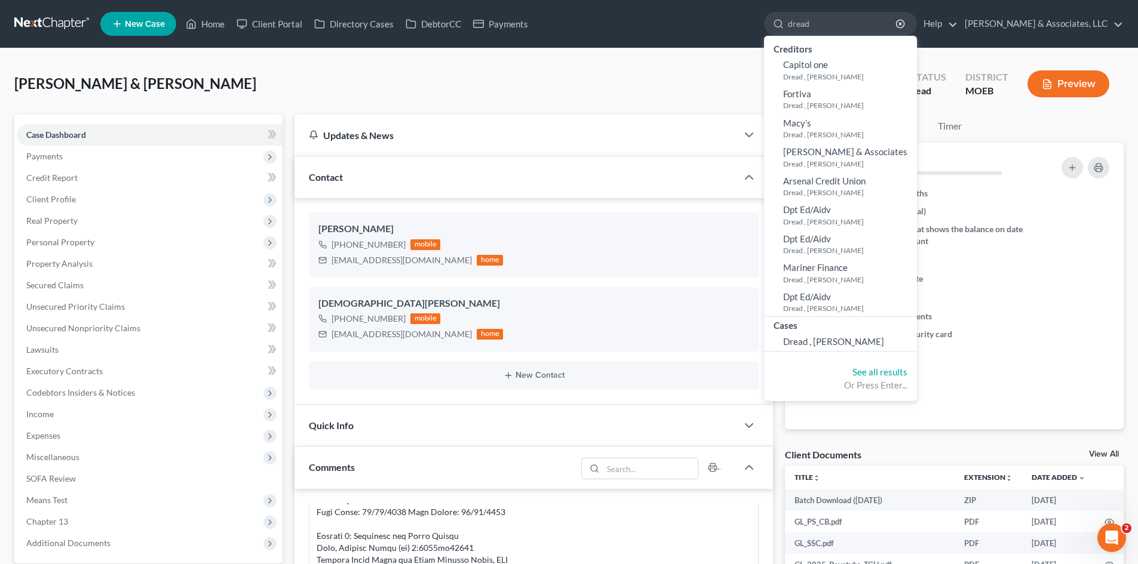
type input "dread"
click at [210, 22] on link "Home" at bounding box center [205, 24] width 51 height 22
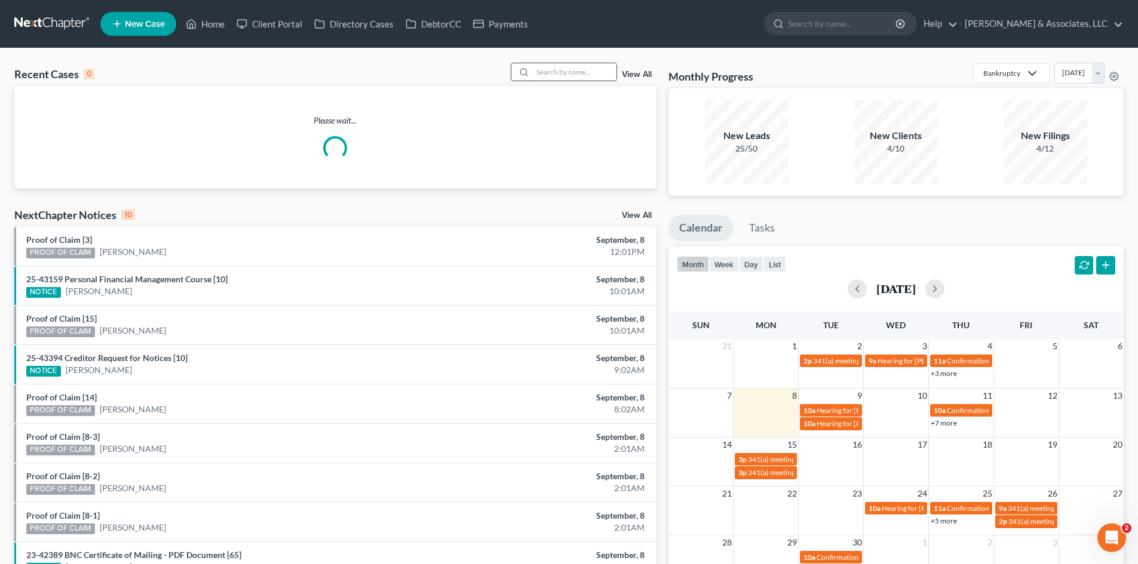
click at [572, 73] on input "search" at bounding box center [575, 71] width 84 height 17
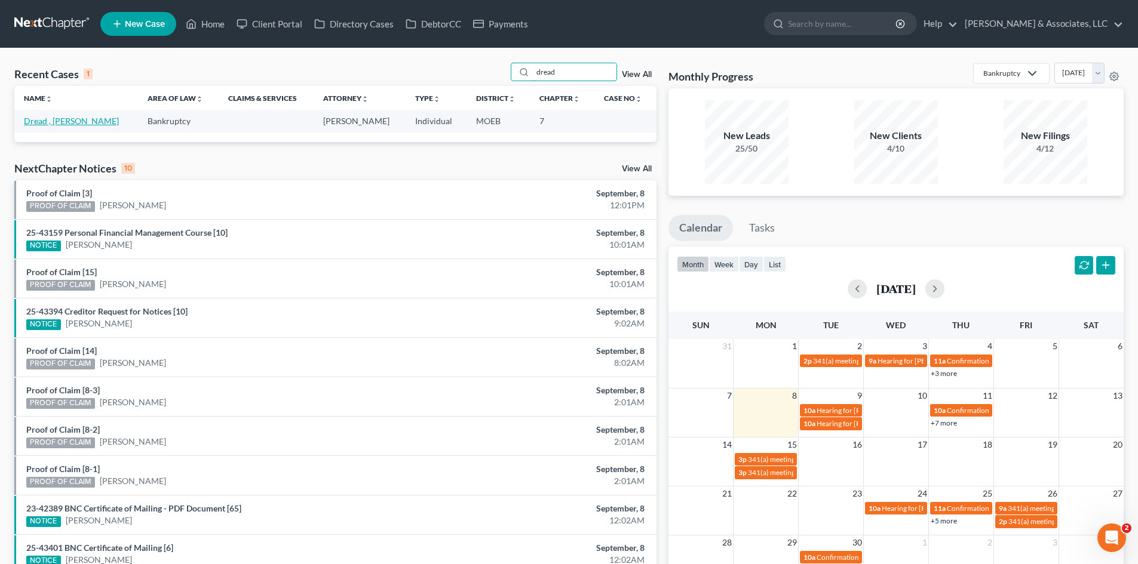
type input "dread"
click at [44, 122] on link "Dread , [PERSON_NAME]" at bounding box center [71, 121] width 95 height 10
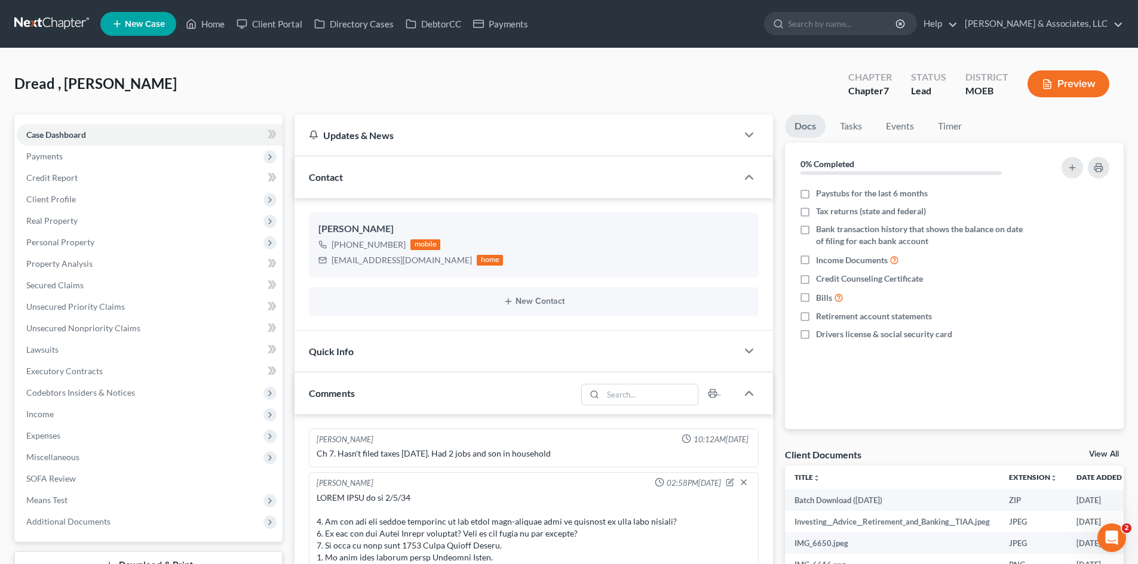
scroll to position [1669, 0]
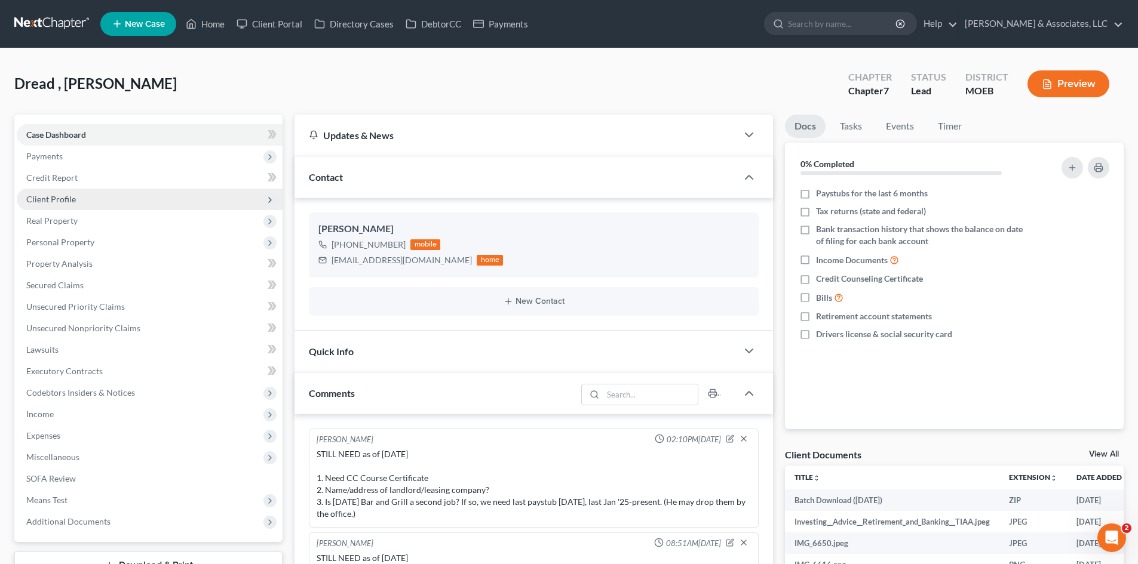
click at [66, 203] on span "Client Profile" at bounding box center [51, 199] width 50 height 10
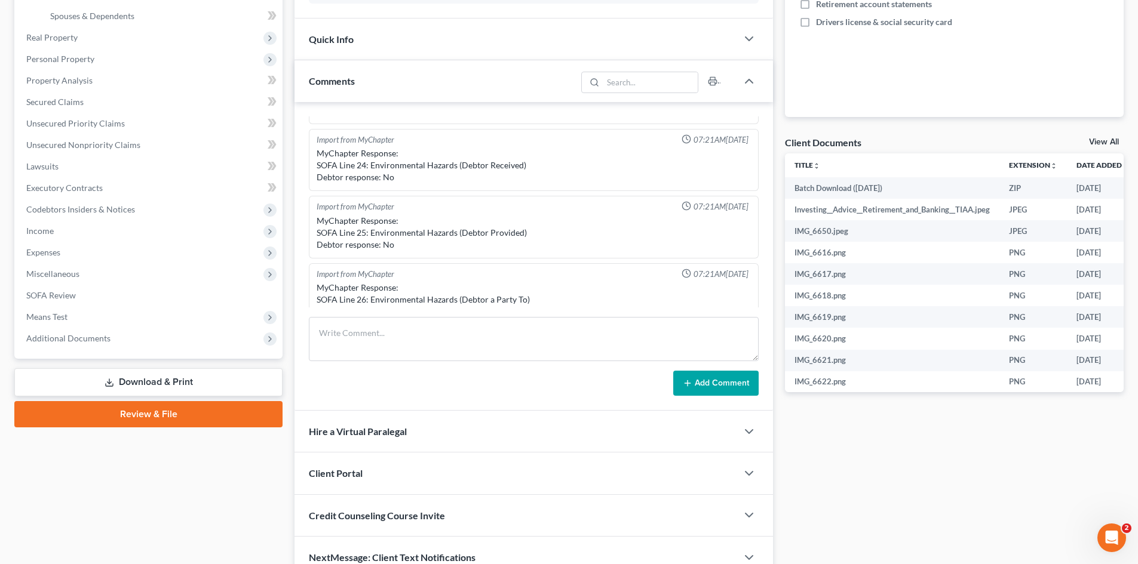
scroll to position [119, 0]
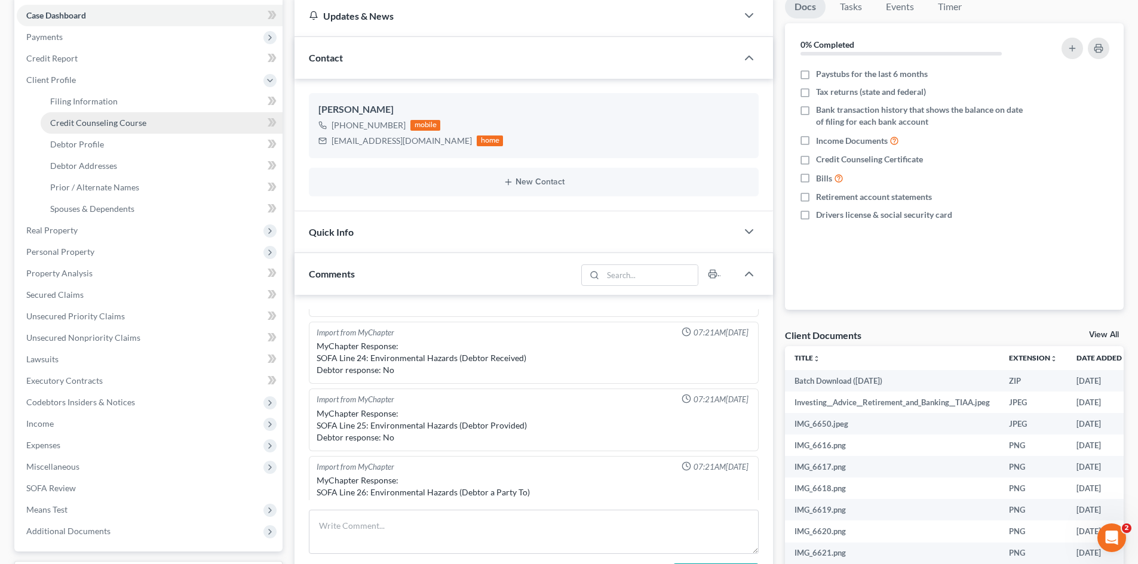
click at [103, 124] on span "Credit Counseling Course" at bounding box center [98, 123] width 96 height 10
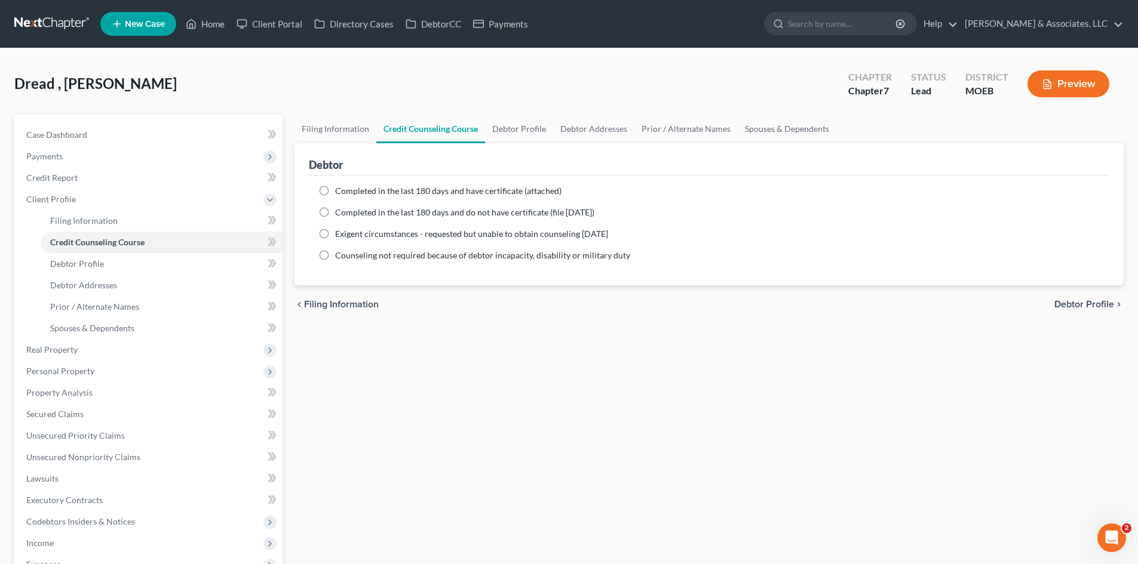
drag, startPoint x: 328, startPoint y: 194, endPoint x: 405, endPoint y: 354, distance: 177.7
click at [335, 193] on label "Completed in the last 180 days and have certificate (attached)" at bounding box center [448, 191] width 226 height 12
click at [340, 193] on input "Completed in the last 180 days and have certificate (attached)" at bounding box center [344, 189] width 8 height 8
radio input "true"
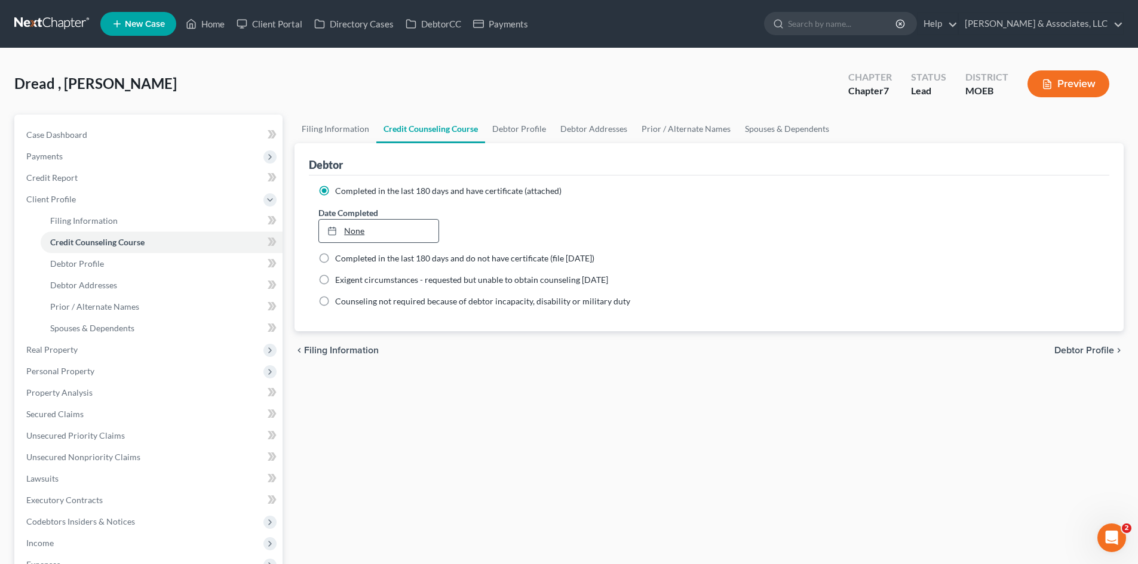
click at [379, 229] on link "None" at bounding box center [378, 231] width 119 height 23
type input "[DATE]"
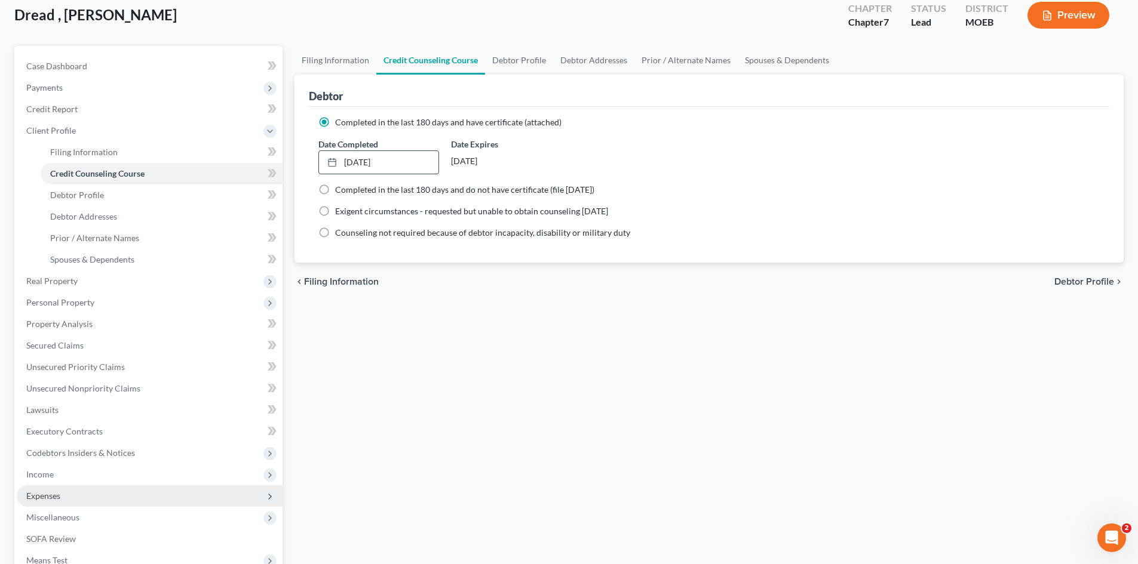
scroll to position [221, 0]
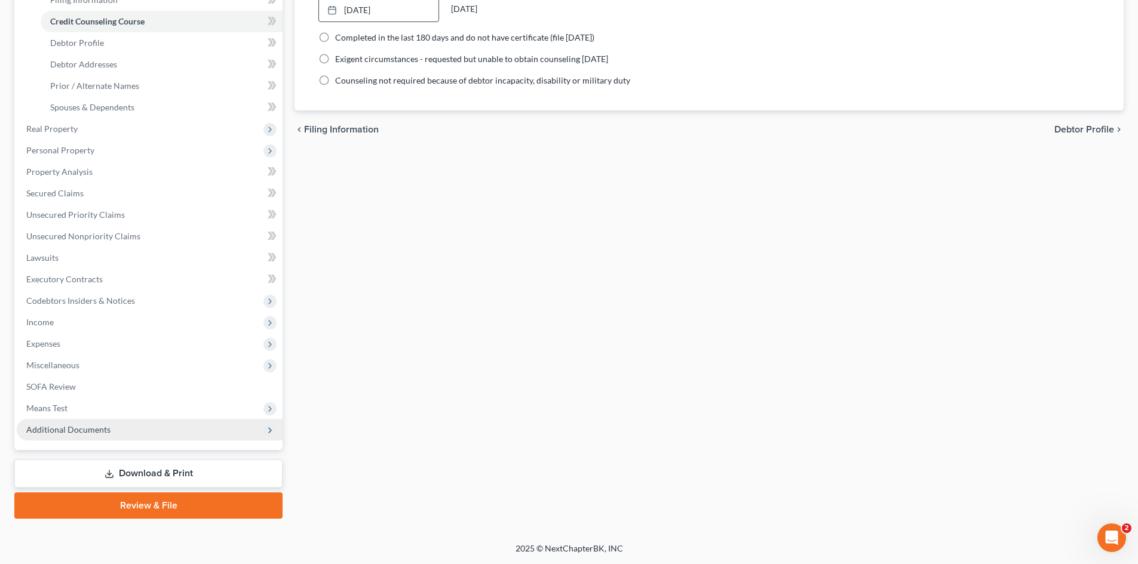
click at [54, 426] on span "Additional Documents" at bounding box center [68, 430] width 84 height 10
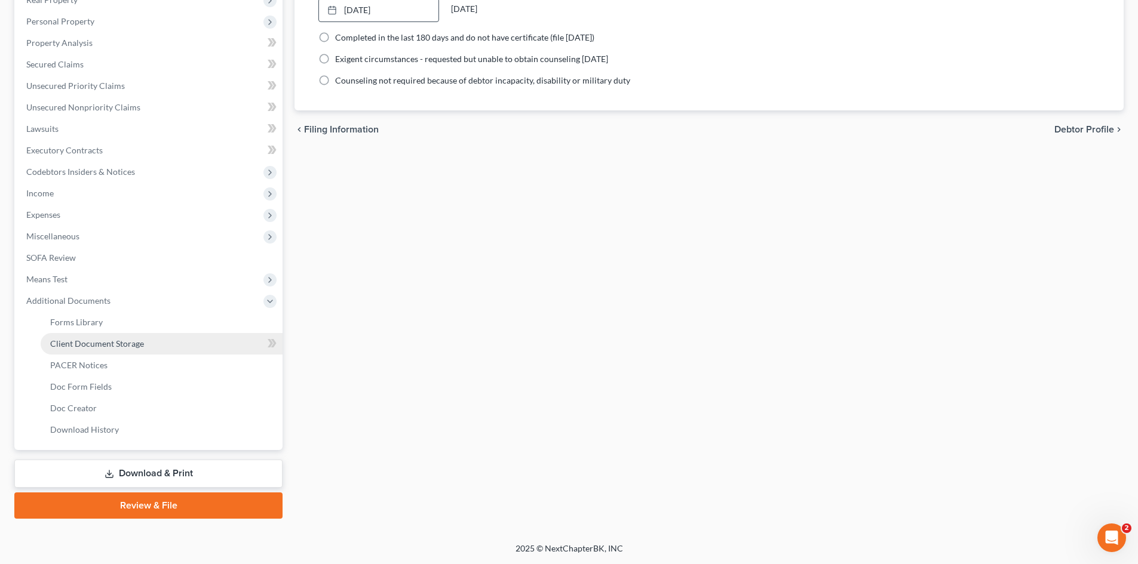
click at [146, 341] on link "Client Document Storage" at bounding box center [162, 344] width 242 height 22
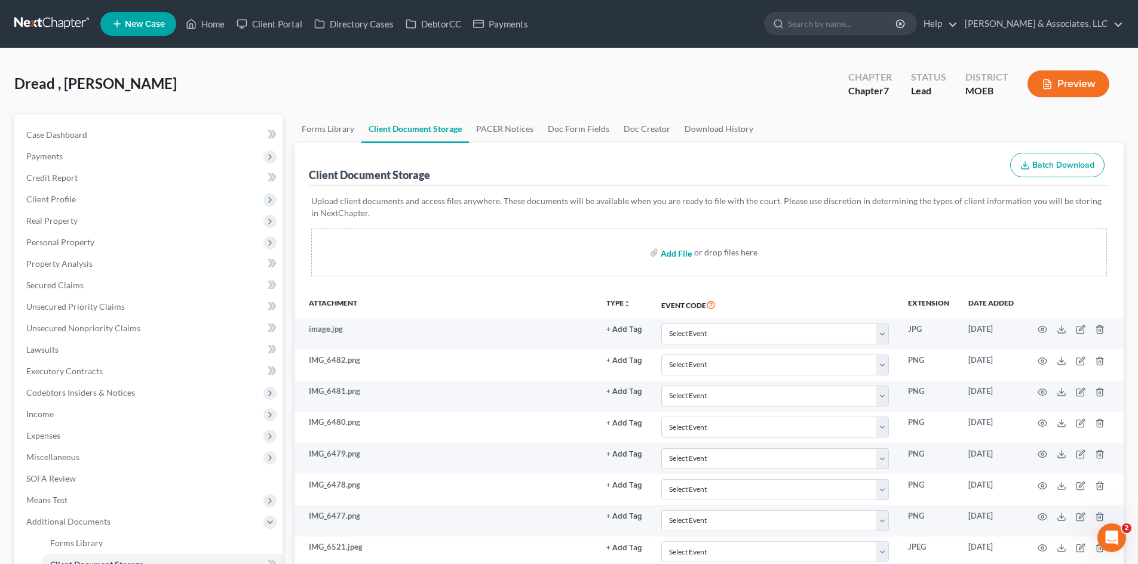
click at [674, 254] on input "file" at bounding box center [675, 253] width 29 height 22
type input "C:\fakepath\Credit Counseling Certificate.pdf"
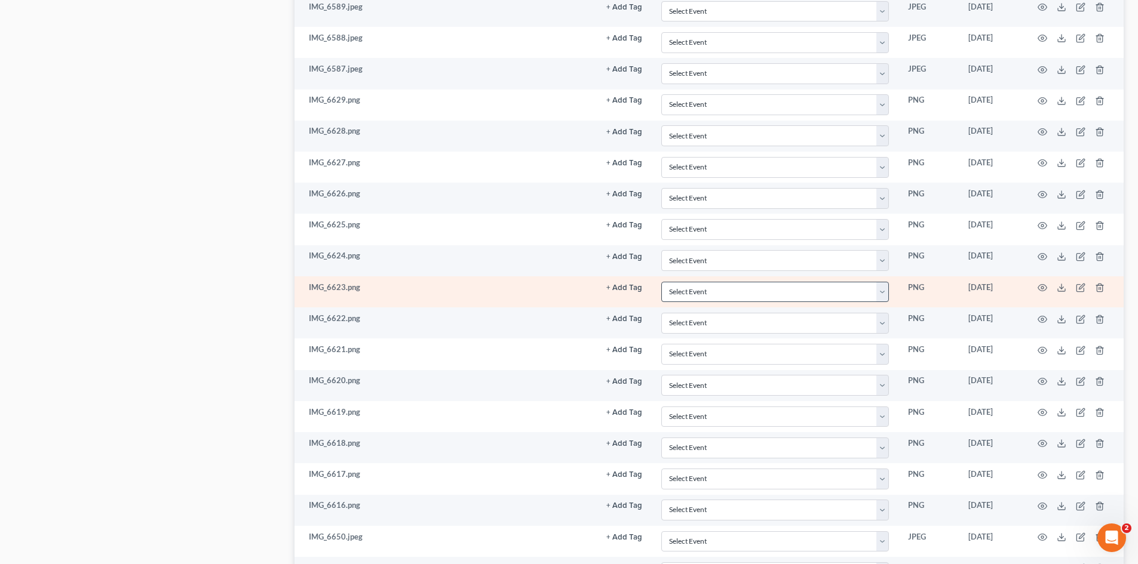
scroll to position [1002, 0]
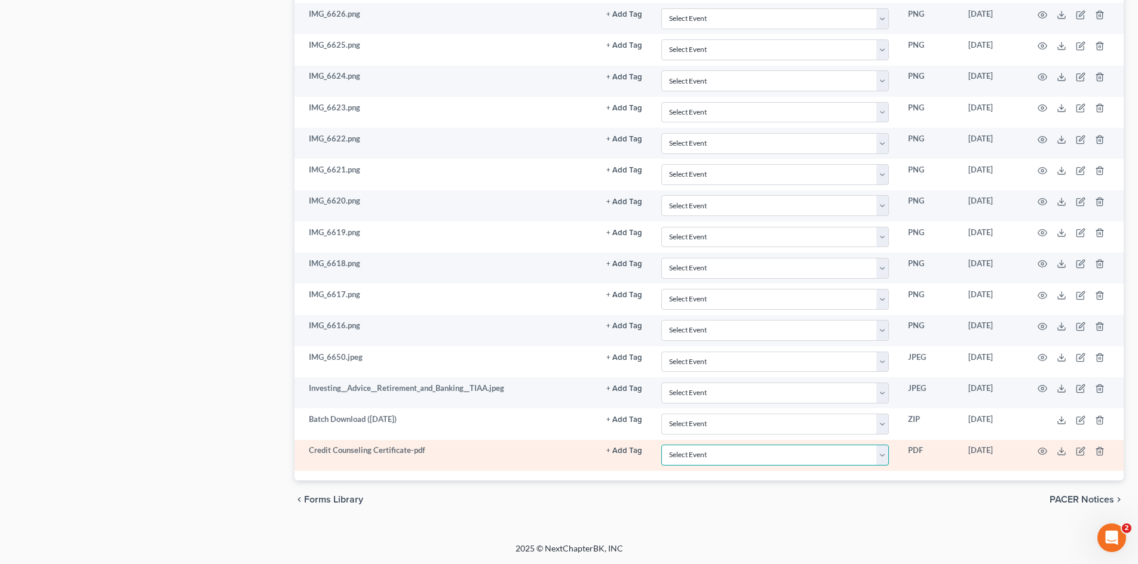
click at [791, 452] on select "Select Event 20 Largest Unsecured Creditors Amended List of Creditors and Verif…" at bounding box center [775, 455] width 228 height 21
select select "9"
click at [661, 445] on select "Select Event 20 Largest Unsecured Creditors Amended List of Creditors and Verif…" at bounding box center [775, 455] width 228 height 21
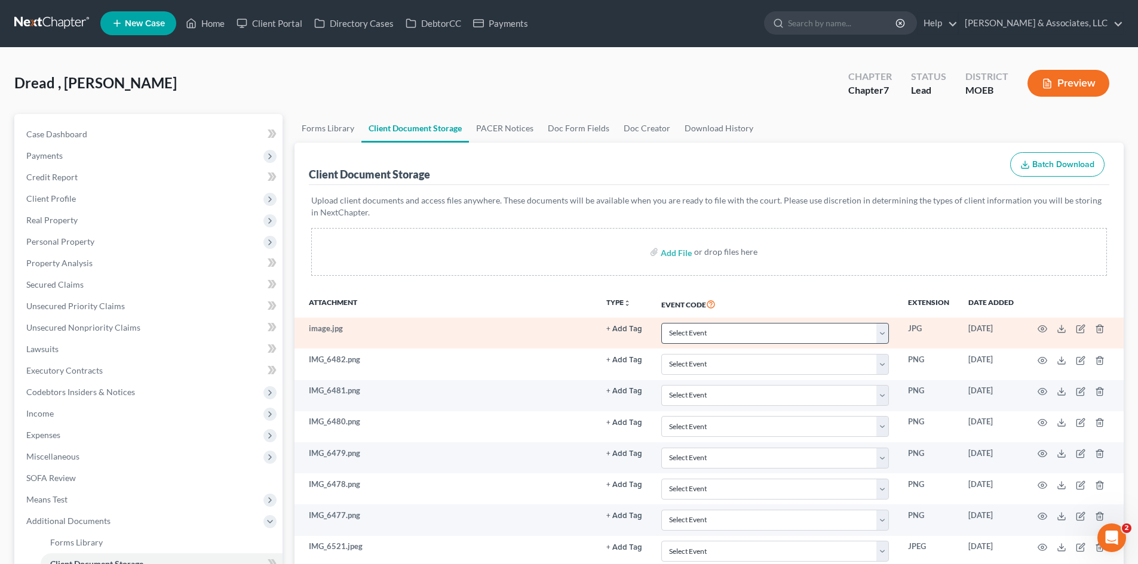
scroll to position [0, 0]
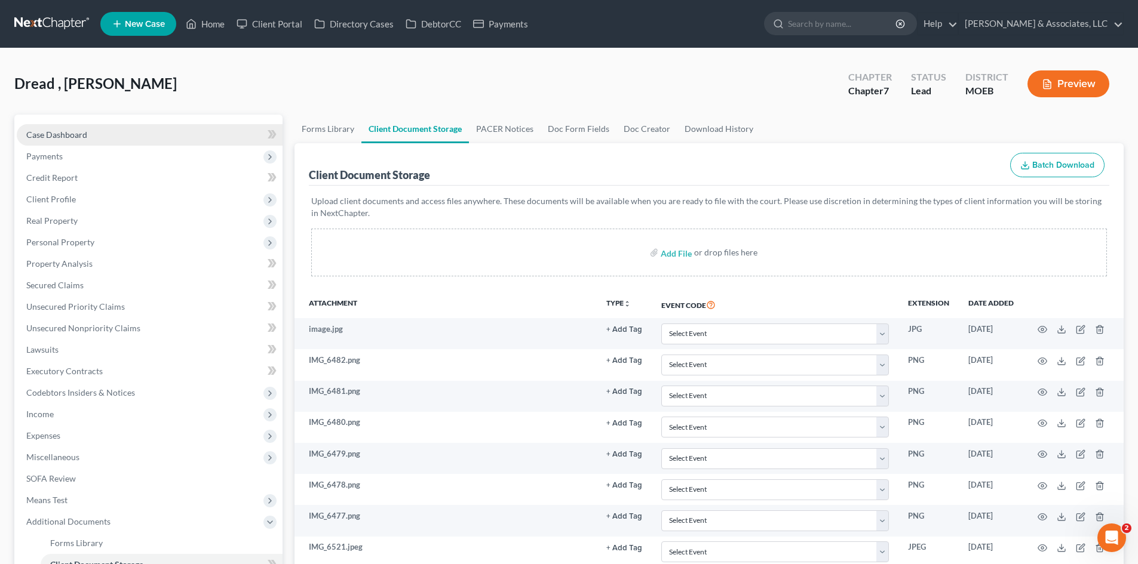
click at [54, 137] on span "Case Dashboard" at bounding box center [56, 135] width 61 height 10
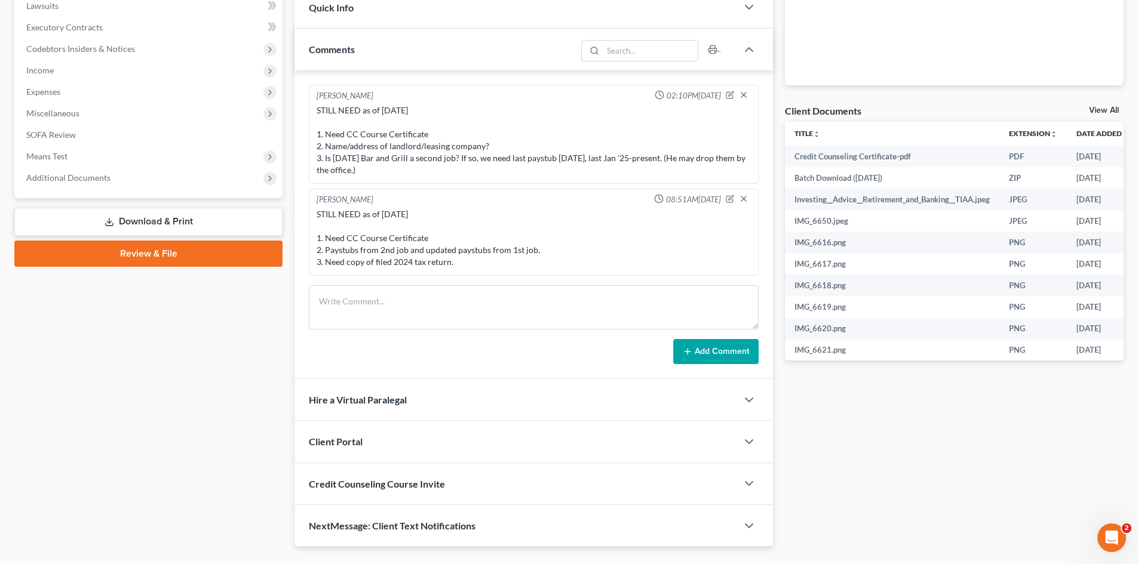
scroll to position [358, 0]
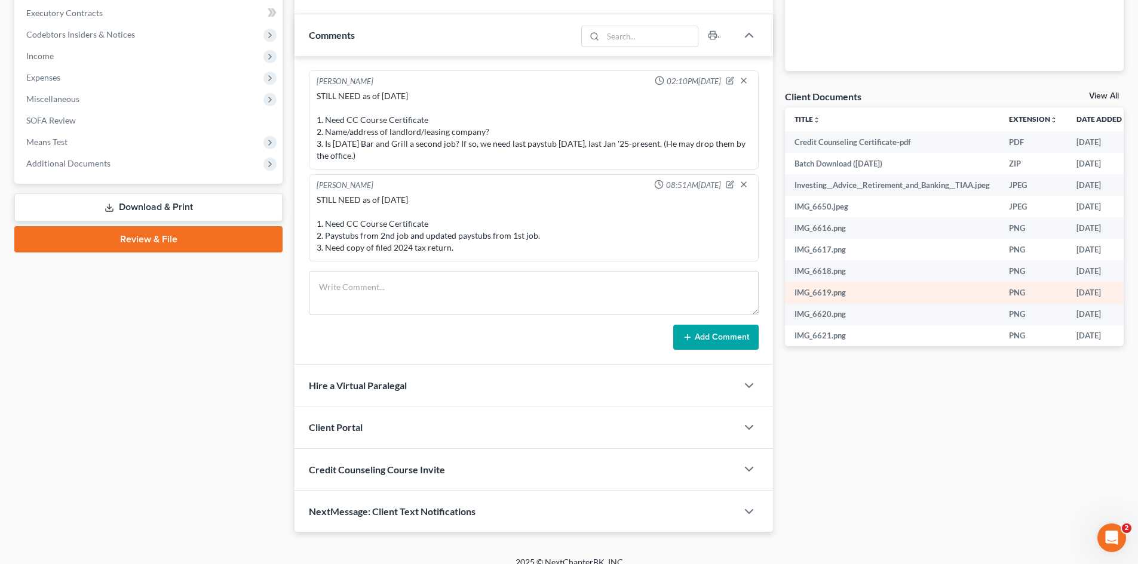
drag, startPoint x: 415, startPoint y: 268, endPoint x: 1087, endPoint y: 298, distance: 672.6
click at [415, 268] on div "[PERSON_NAME] 10:12AM[DATE] Ch 7. Hasn't filed taxes [DATE]. Had 2 jobs and son…" at bounding box center [533, 210] width 478 height 309
click at [417, 288] on textarea at bounding box center [534, 293] width 450 height 44
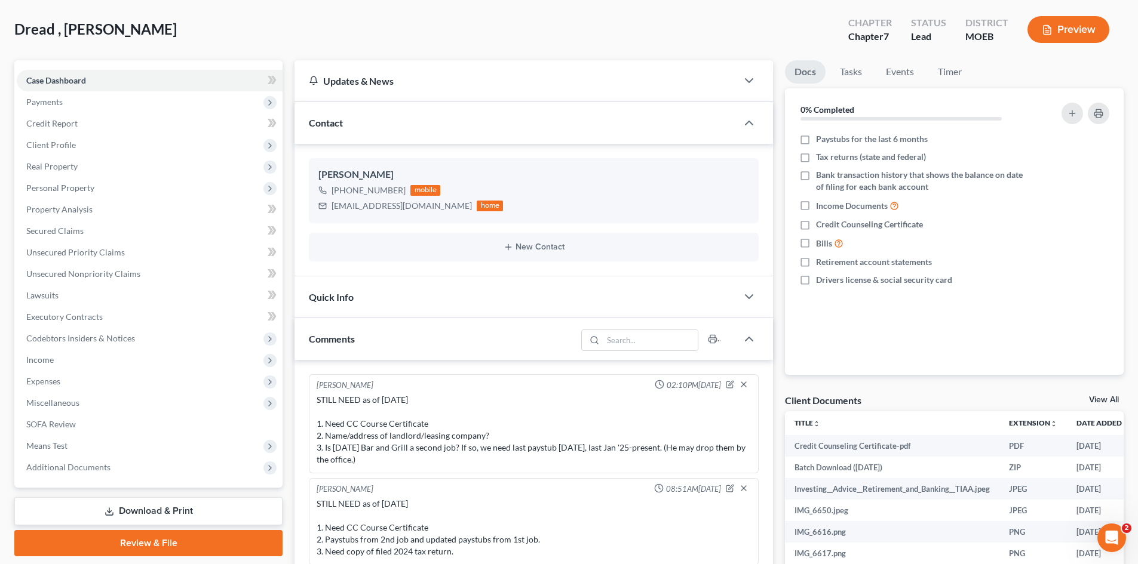
scroll to position [0, 0]
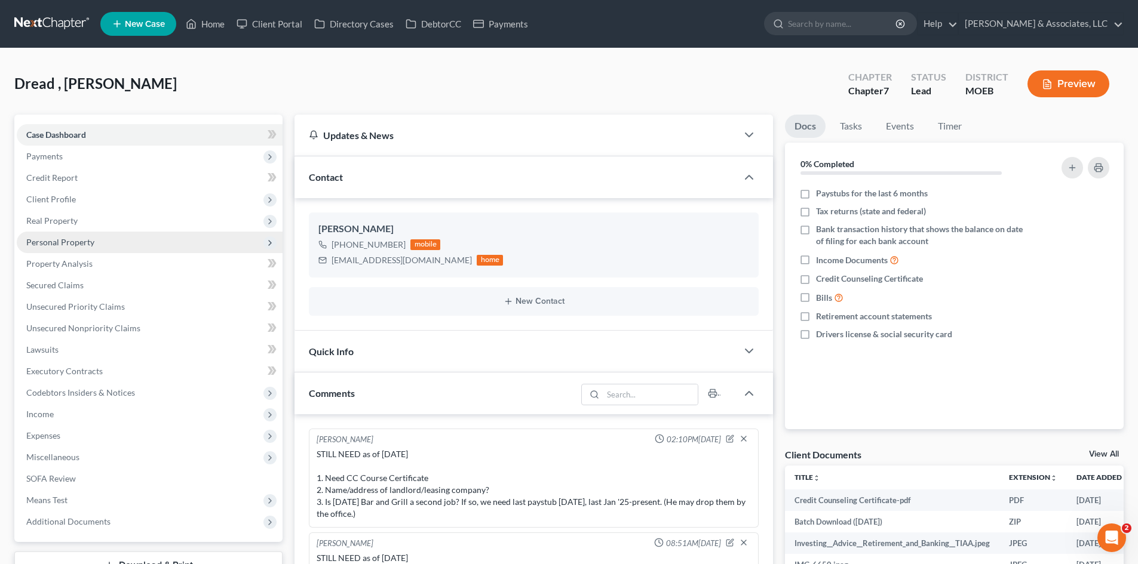
click at [60, 237] on span "Personal Property" at bounding box center [60, 242] width 68 height 10
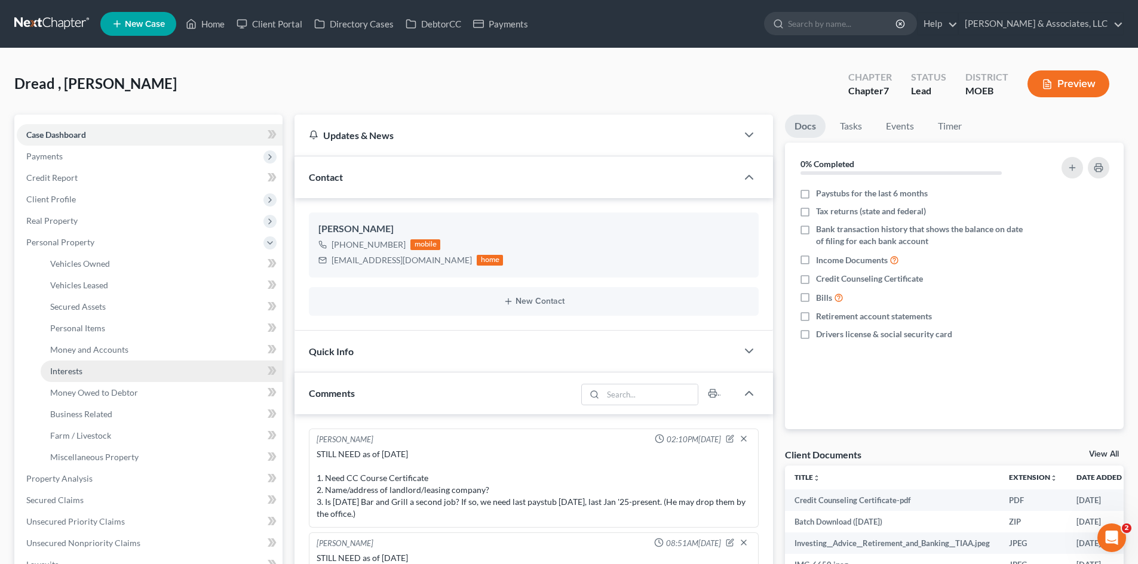
click at [70, 369] on span "Interests" at bounding box center [66, 371] width 32 height 10
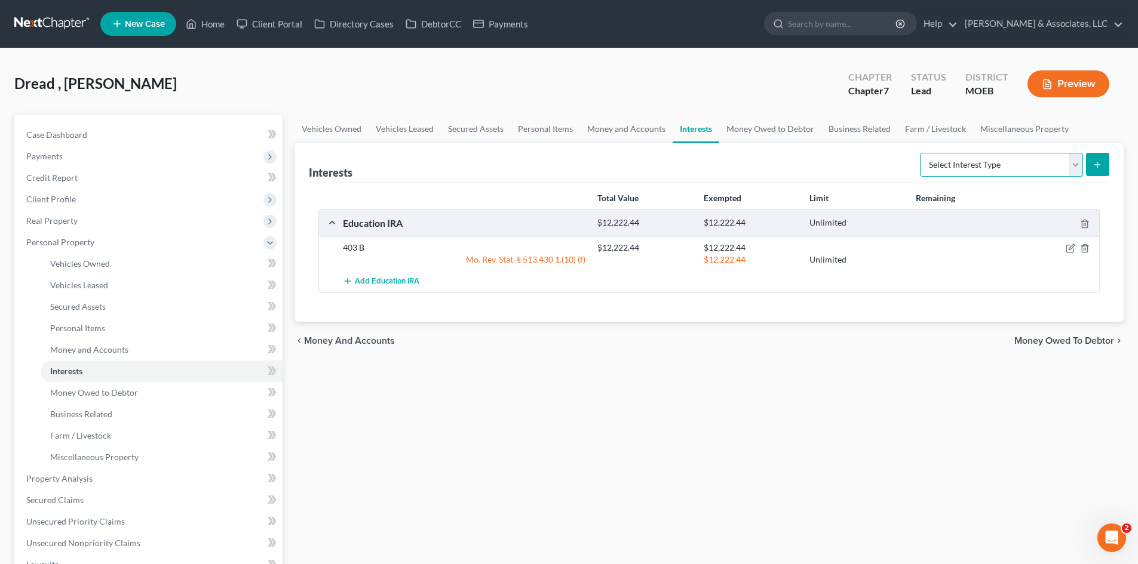
click at [1074, 162] on select "Select Interest Type 401K (A/B: 21) Annuity (A/B: 23) Bond (A/B: 18) Education …" at bounding box center [1001, 165] width 163 height 24
click at [375, 342] on span "Money and Accounts" at bounding box center [349, 341] width 91 height 10
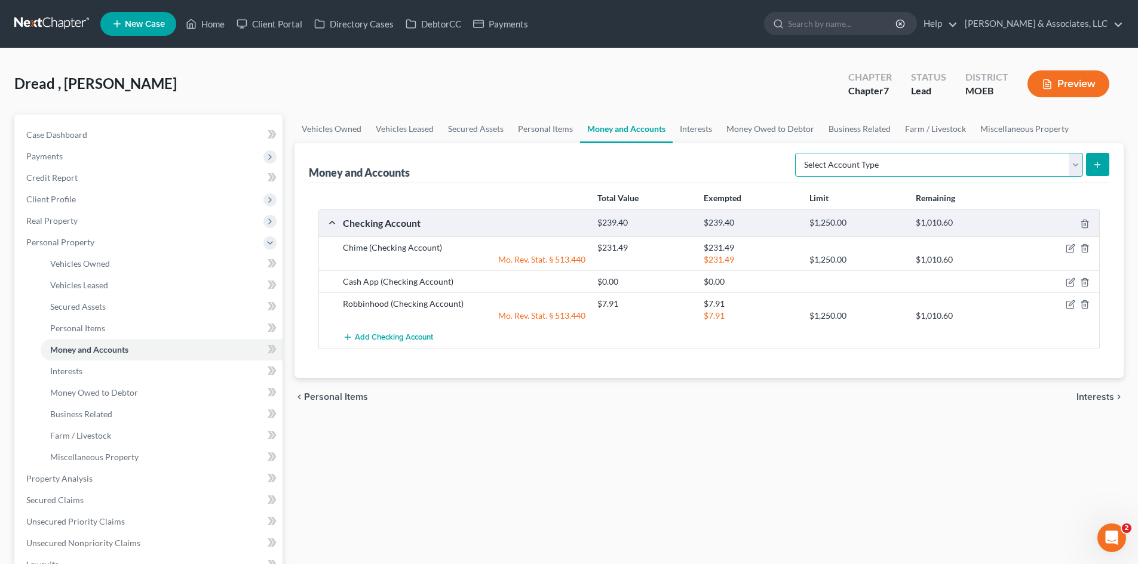
click at [1079, 165] on select "Select Account Type Brokerage (A/B: 18, SOFA: 20) Cash on Hand (A/B: 16) Certif…" at bounding box center [939, 165] width 288 height 24
select select "brokerage"
click at [798, 153] on select "Select Account Type Brokerage (A/B: 18, SOFA: 20) Cash on Hand (A/B: 16) Certif…" at bounding box center [939, 165] width 288 height 24
click at [1069, 302] on icon "button" at bounding box center [1069, 305] width 7 height 7
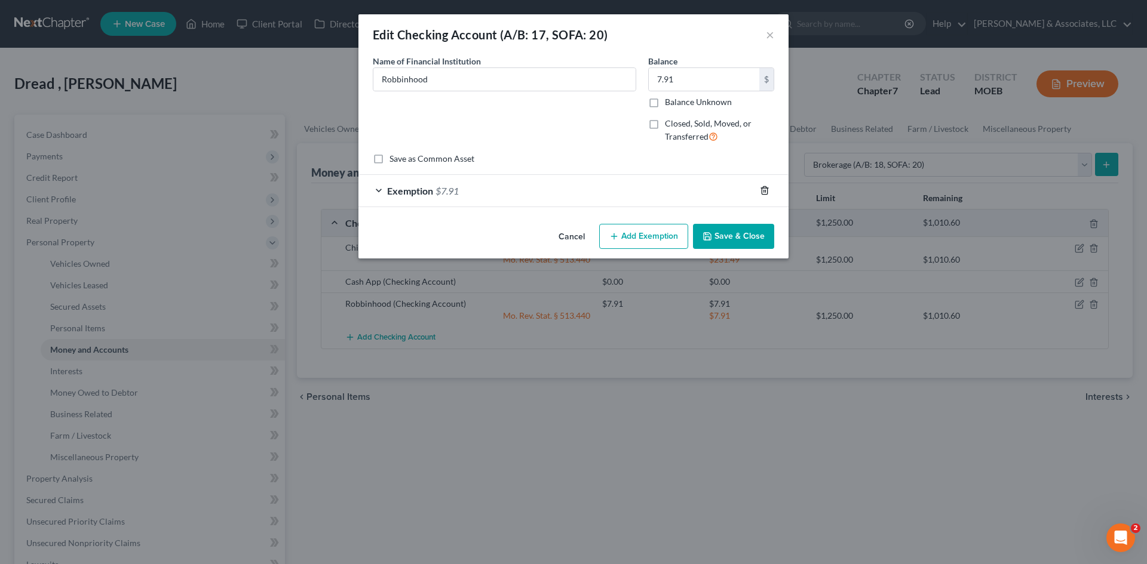
click at [763, 191] on icon "button" at bounding box center [765, 191] width 10 height 10
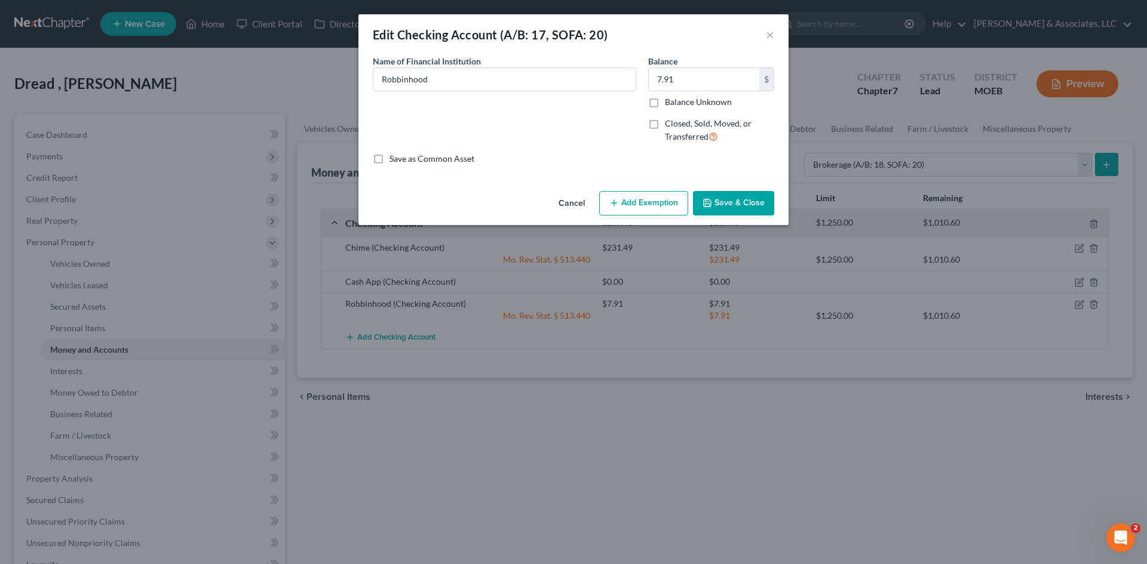
click at [766, 294] on div "Edit Checking Account (A/B: 17, SOFA: 20) × An exemption set must first be sele…" at bounding box center [573, 282] width 1147 height 564
click at [769, 36] on button "×" at bounding box center [770, 34] width 8 height 14
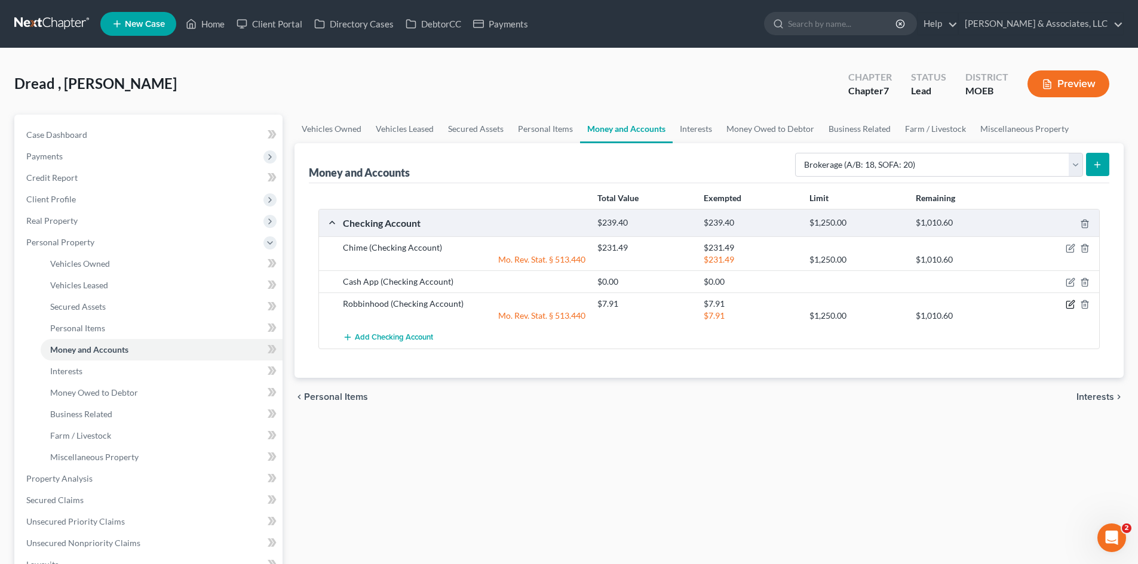
click at [1068, 302] on icon "button" at bounding box center [1071, 305] width 10 height 10
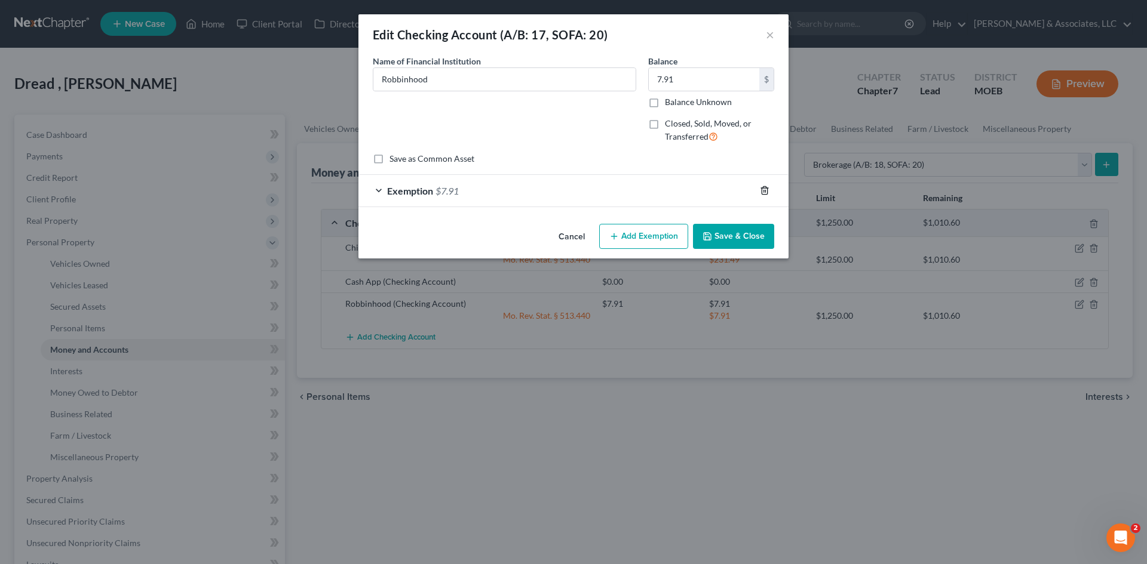
click at [765, 192] on line "button" at bounding box center [765, 192] width 0 height 2
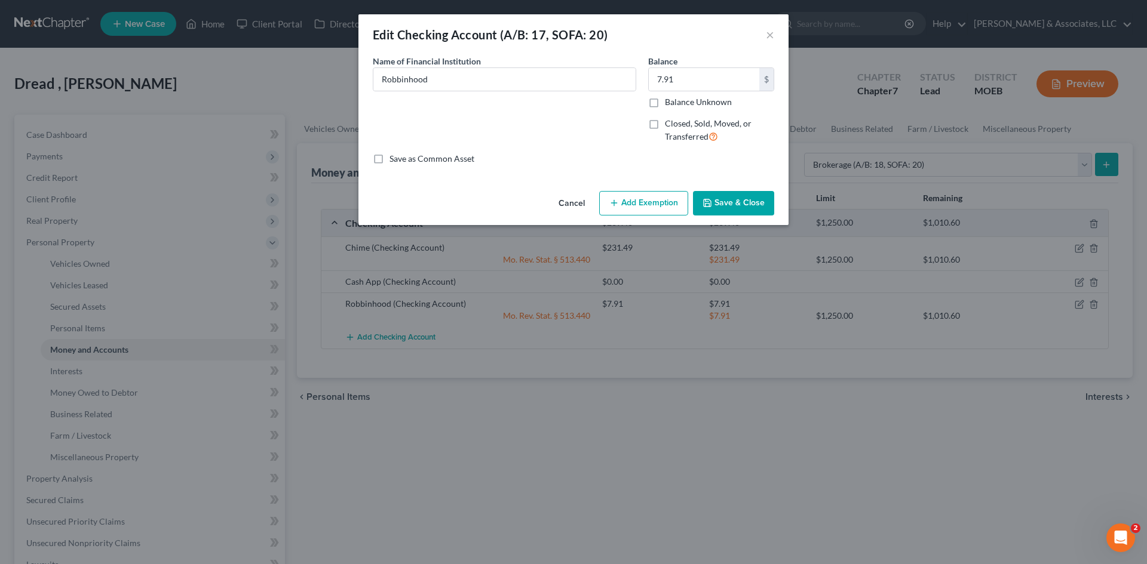
click at [743, 203] on button "Save & Close" at bounding box center [733, 203] width 81 height 25
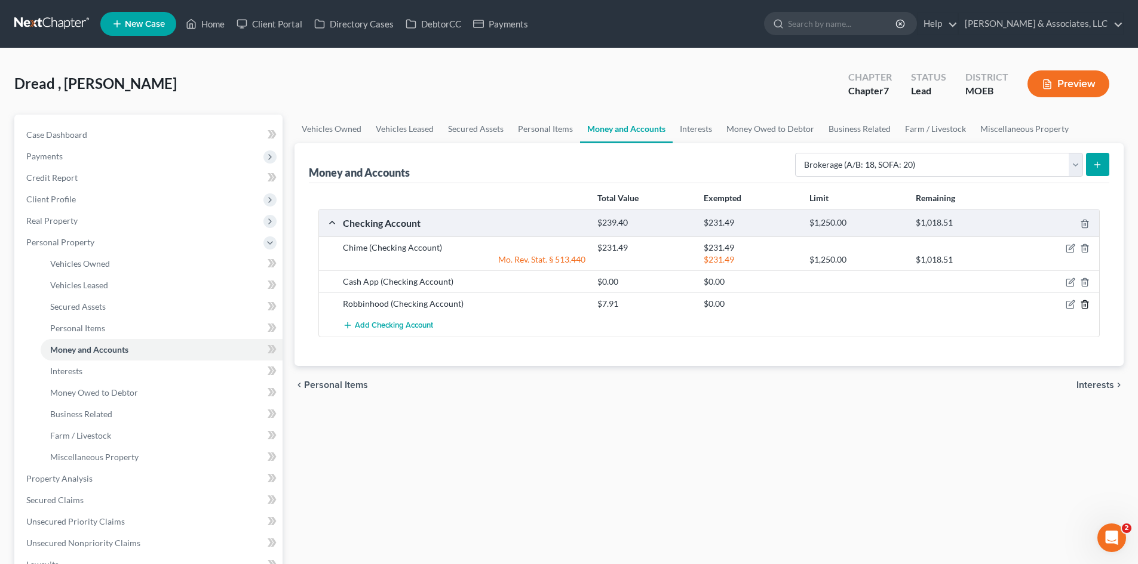
click at [1084, 306] on line "button" at bounding box center [1084, 306] width 0 height 2
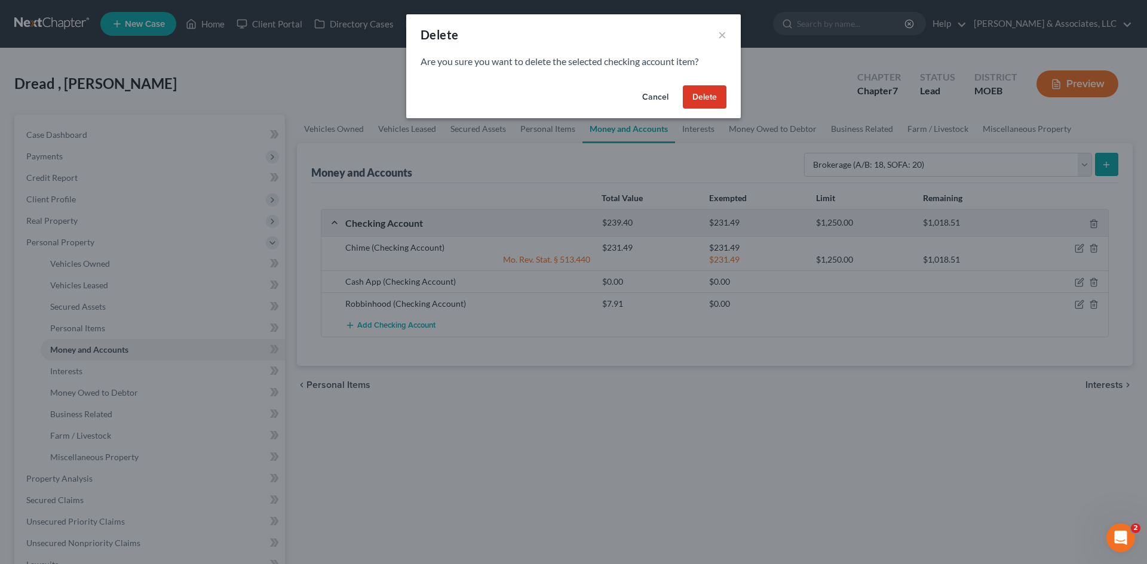
click at [703, 94] on button "Delete" at bounding box center [705, 97] width 44 height 24
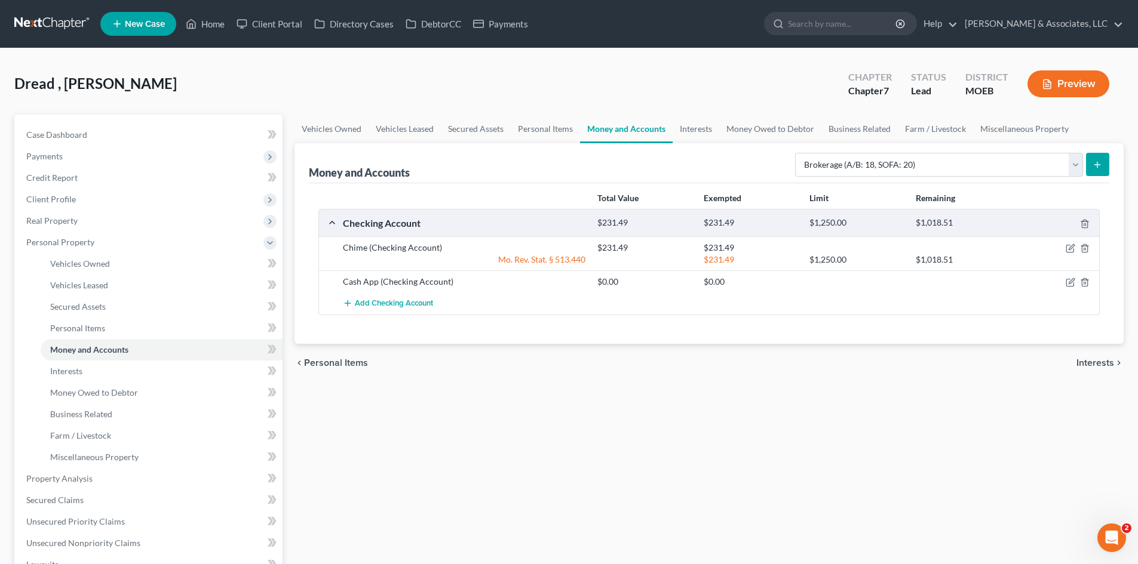
click at [1100, 167] on icon "submit" at bounding box center [1097, 165] width 10 height 10
click at [1104, 164] on button "submit" at bounding box center [1097, 164] width 23 height 23
click at [1097, 166] on icon "submit" at bounding box center [1097, 165] width 10 height 10
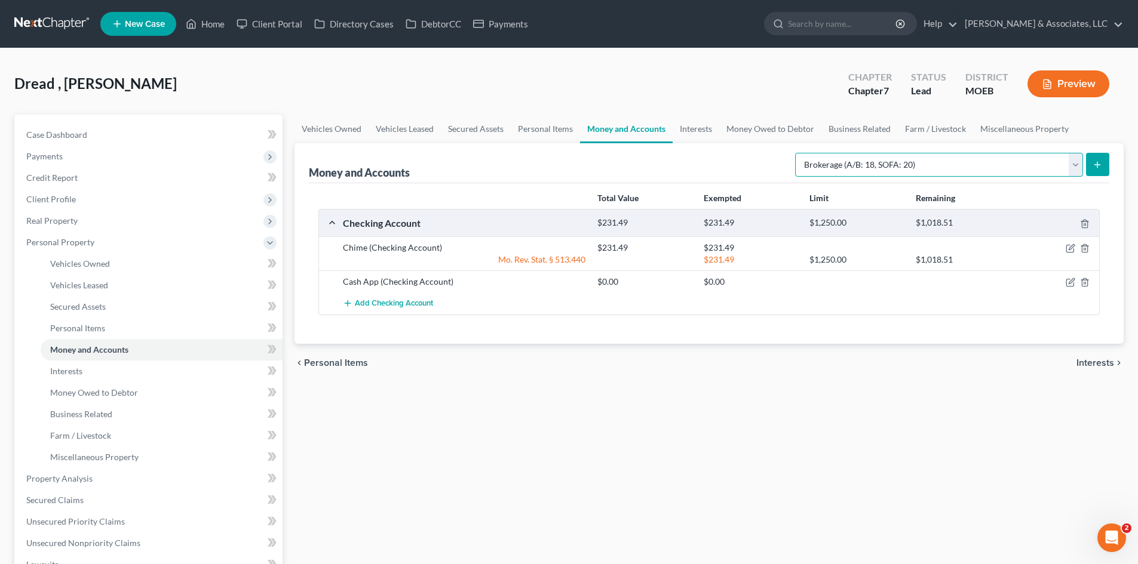
click at [1075, 164] on select "Select Account Type Brokerage (A/B: 18, SOFA: 20) Cash on Hand (A/B: 16) Certif…" at bounding box center [939, 165] width 288 height 24
click at [981, 158] on select "Select Account Type Brokerage (A/B: 18, SOFA: 20) Cash on Hand (A/B: 16) Certif…" at bounding box center [939, 165] width 288 height 24
select select "brokerage"
click at [798, 153] on select "Select Account Type Brokerage (A/B: 18, SOFA: 20) Cash on Hand (A/B: 16) Certif…" at bounding box center [939, 165] width 288 height 24
click at [1103, 167] on button "submit" at bounding box center [1097, 164] width 23 height 23
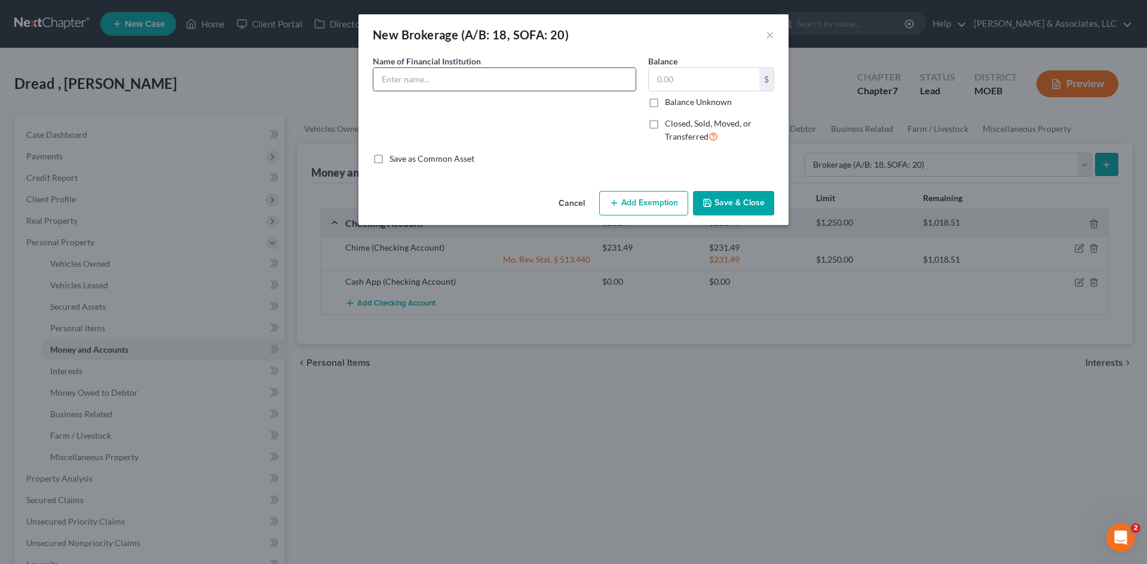
click at [538, 88] on input "text" at bounding box center [504, 79] width 262 height 23
type input "R"
type input "Robinhood"
click at [677, 81] on input "text" at bounding box center [704, 79] width 111 height 23
type input "7.91"
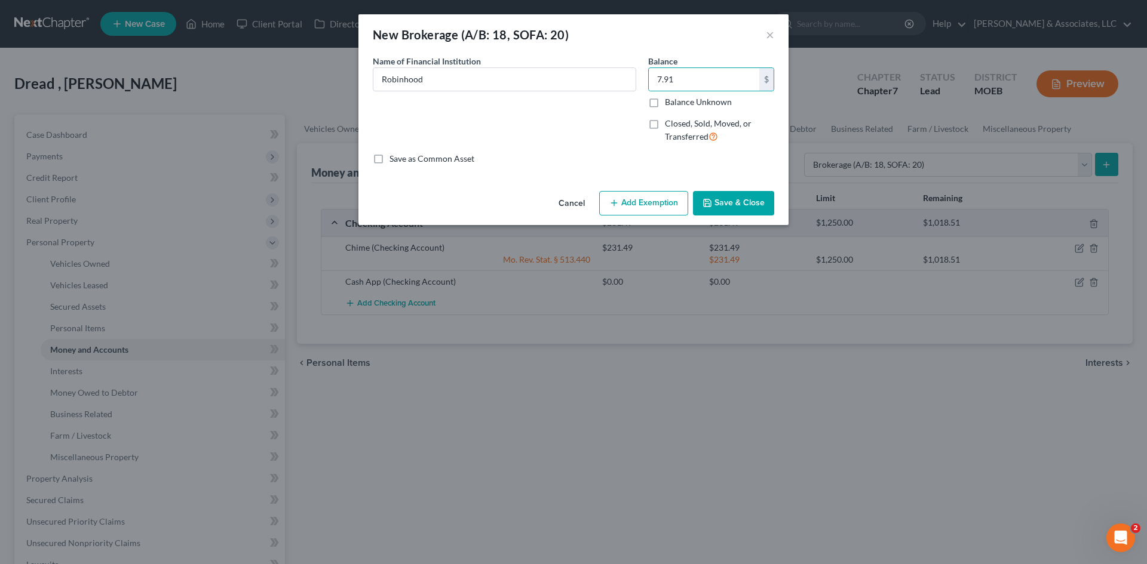
click at [642, 196] on button "Add Exemption" at bounding box center [643, 203] width 89 height 25
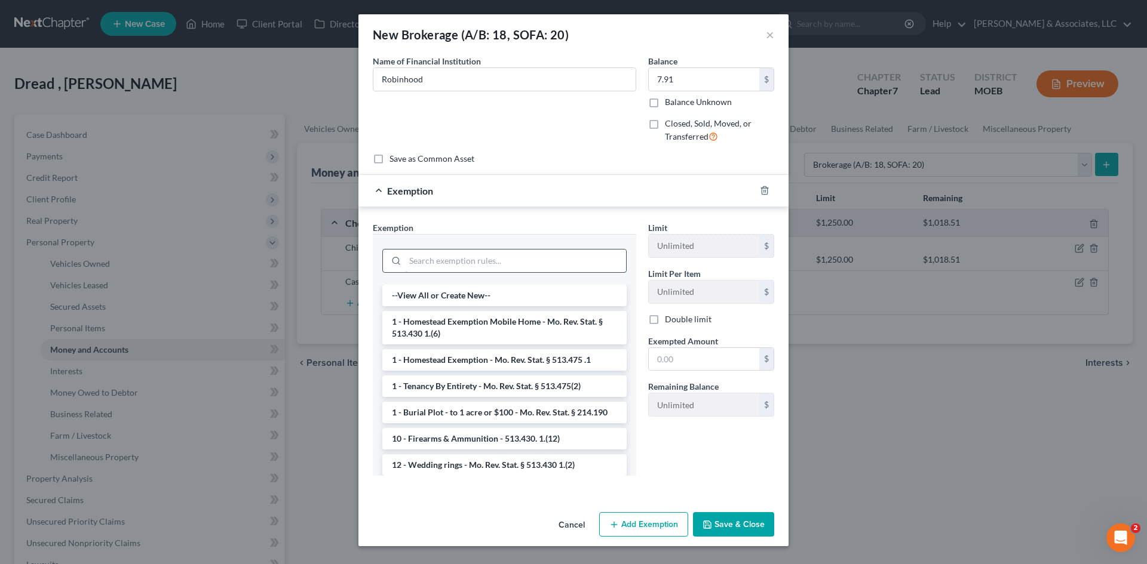
click at [455, 258] on input "search" at bounding box center [515, 261] width 221 height 23
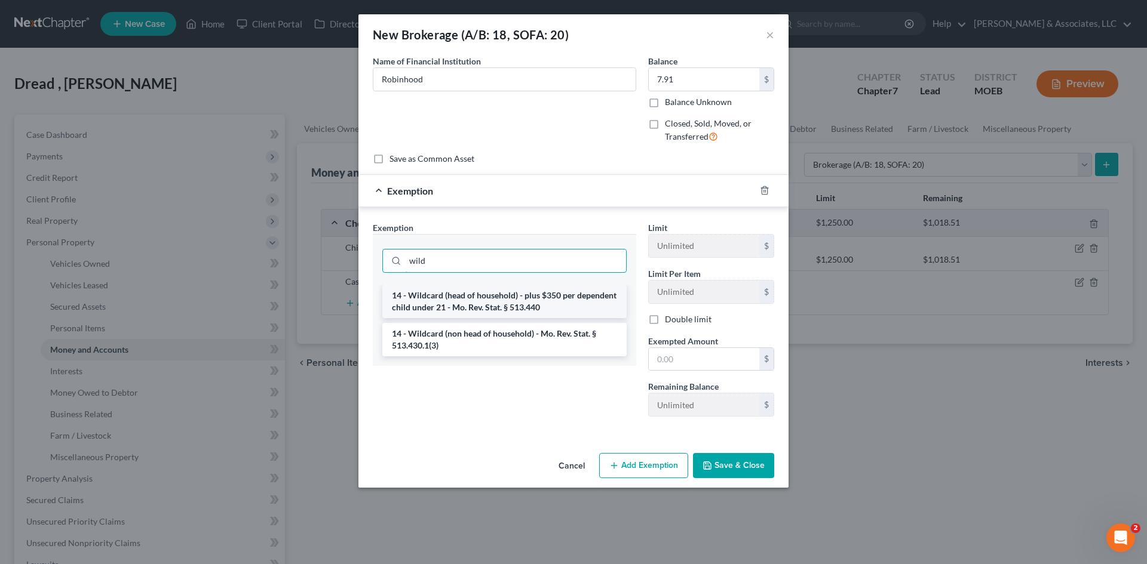
type input "wild"
click at [578, 299] on li "14 - Wildcard (head of household) - plus $350 per dependent child under 21 - Mo…" at bounding box center [504, 301] width 244 height 33
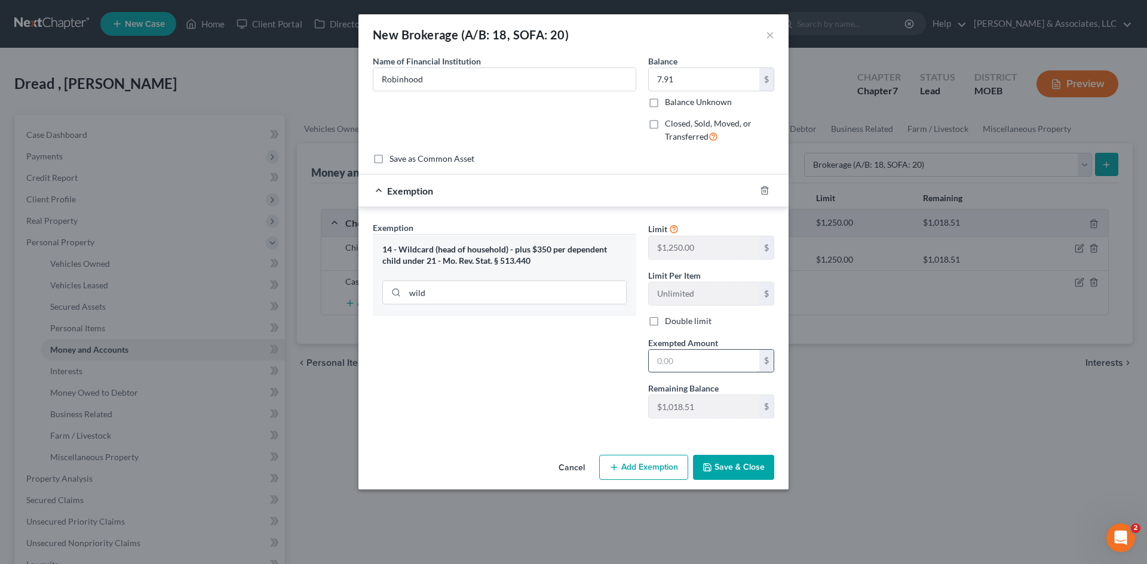
click at [699, 361] on input "text" at bounding box center [704, 361] width 111 height 23
type input "7.91"
click at [666, 470] on button "Add Exemption" at bounding box center [643, 467] width 89 height 25
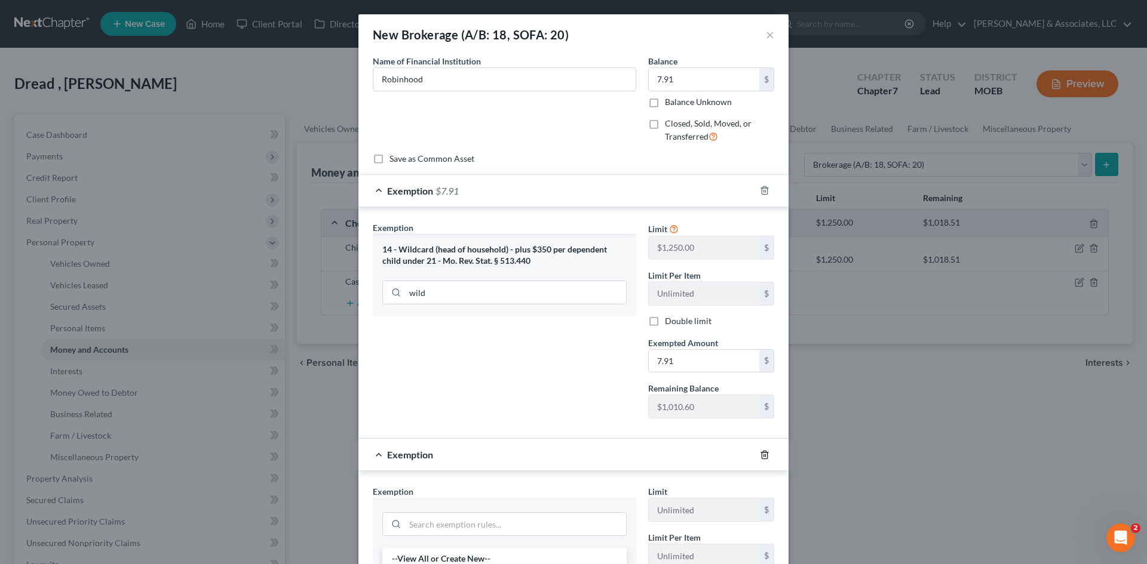
click at [760, 456] on icon "button" at bounding box center [765, 455] width 10 height 10
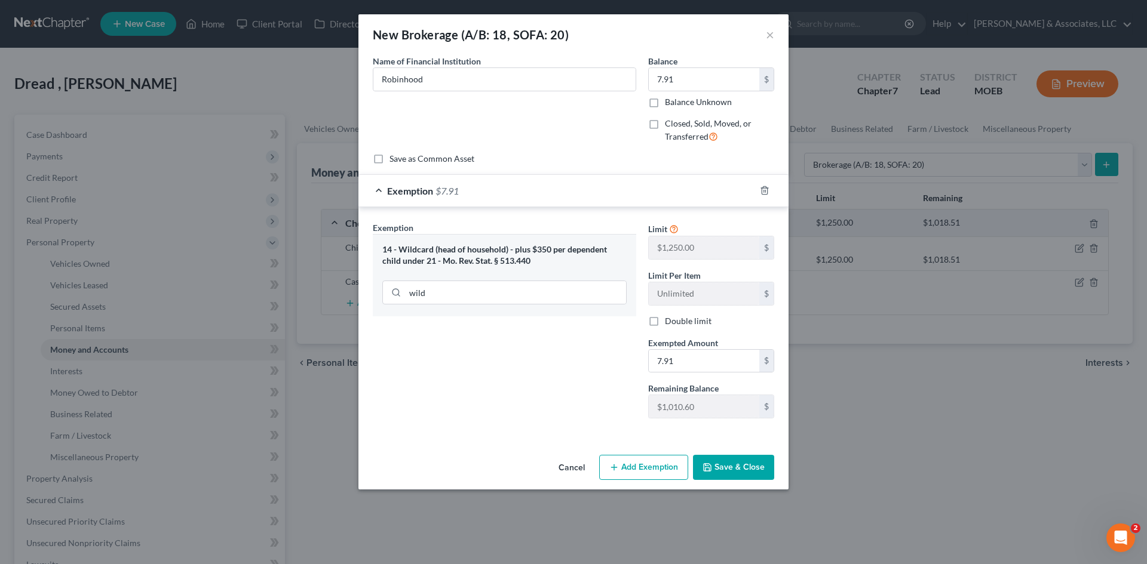
click at [742, 468] on button "Save & Close" at bounding box center [733, 467] width 81 height 25
